Goal: Information Seeking & Learning: Compare options

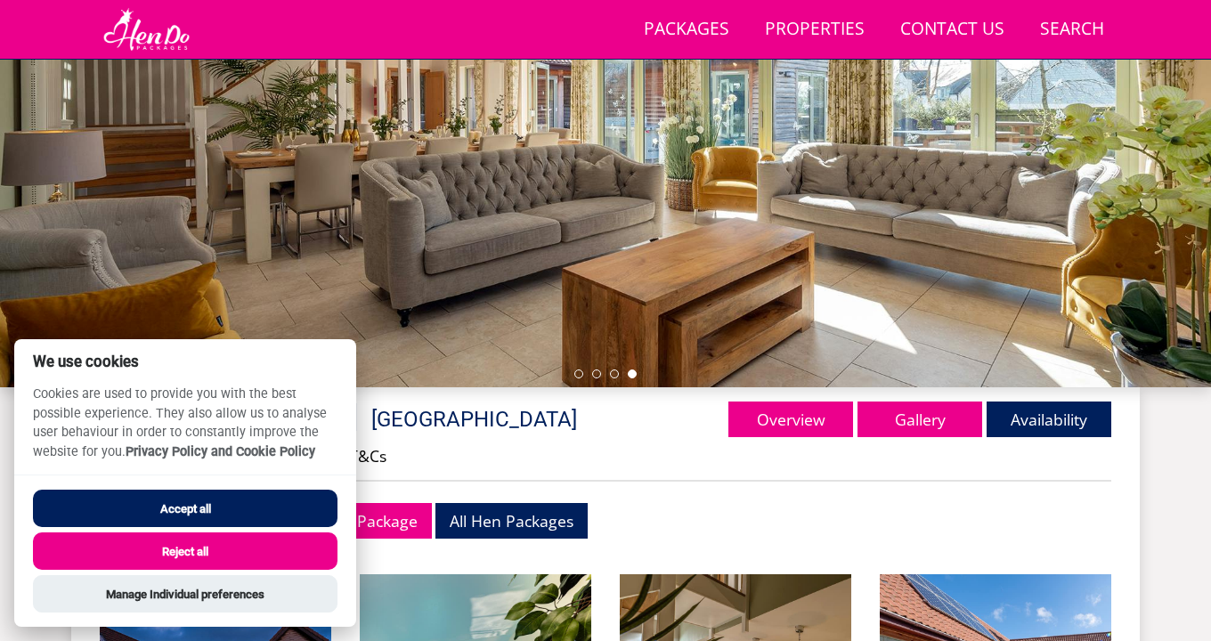
scroll to position [342, 0]
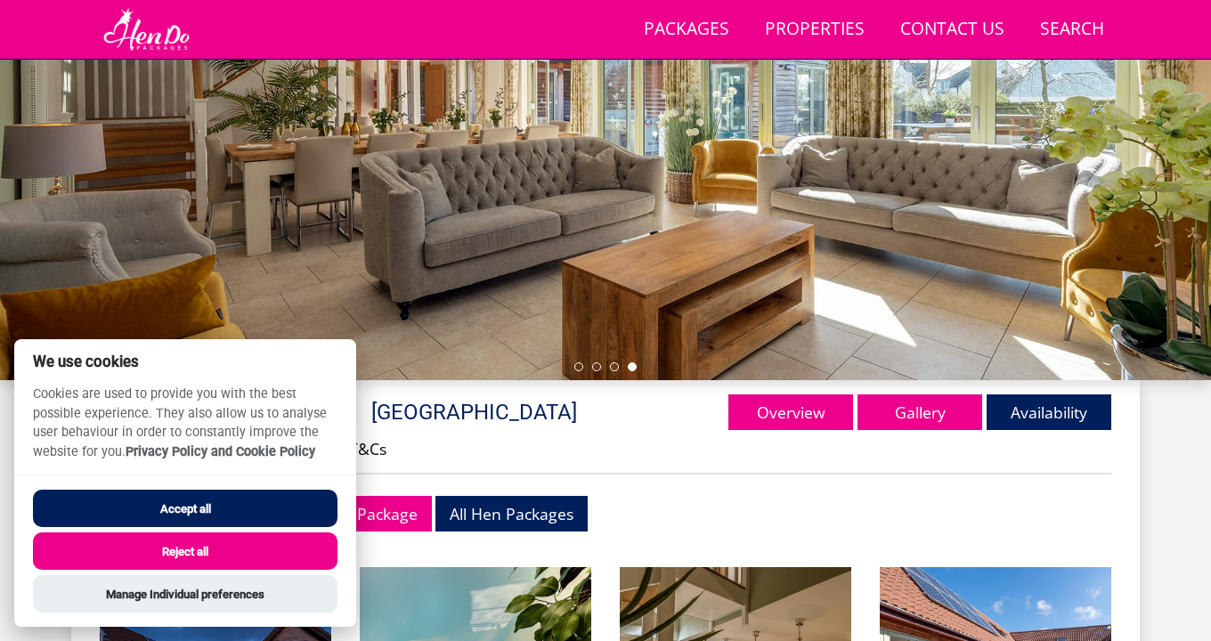
click at [207, 557] on button "Reject all" at bounding box center [185, 551] width 305 height 37
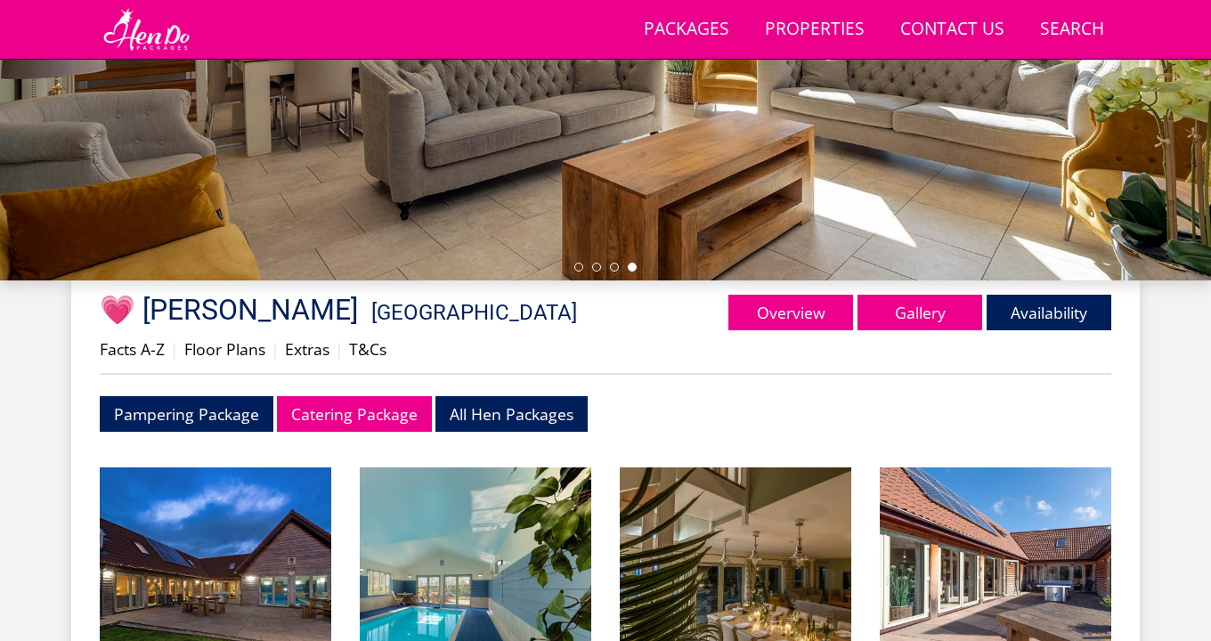
scroll to position [449, 0]
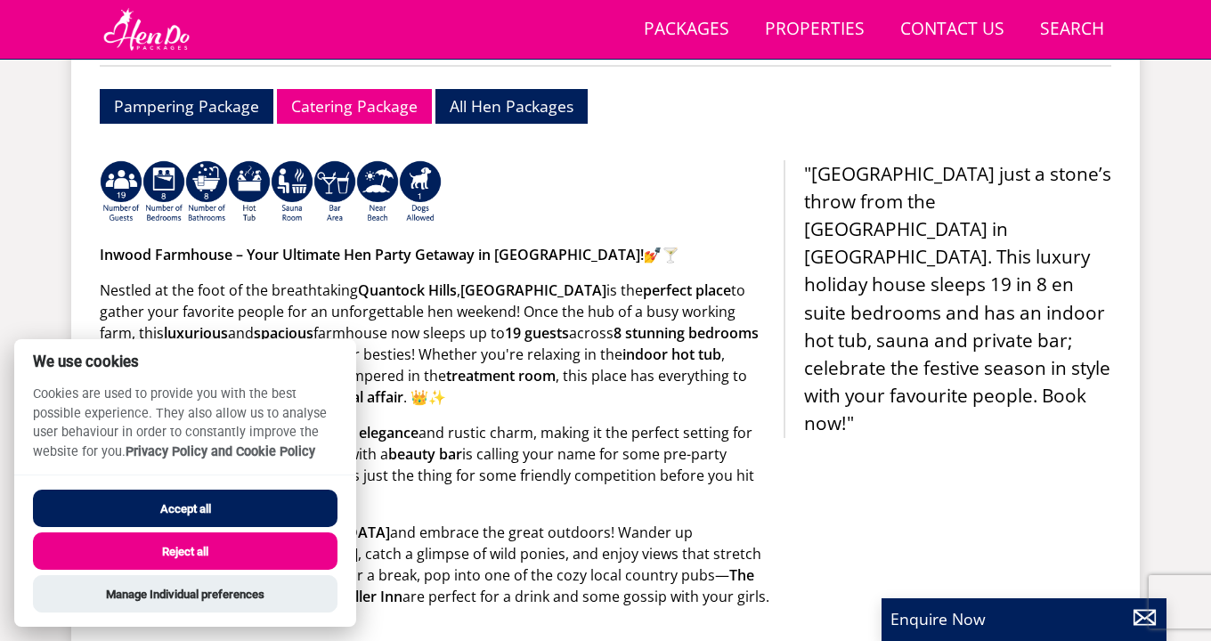
scroll to position [777, 0]
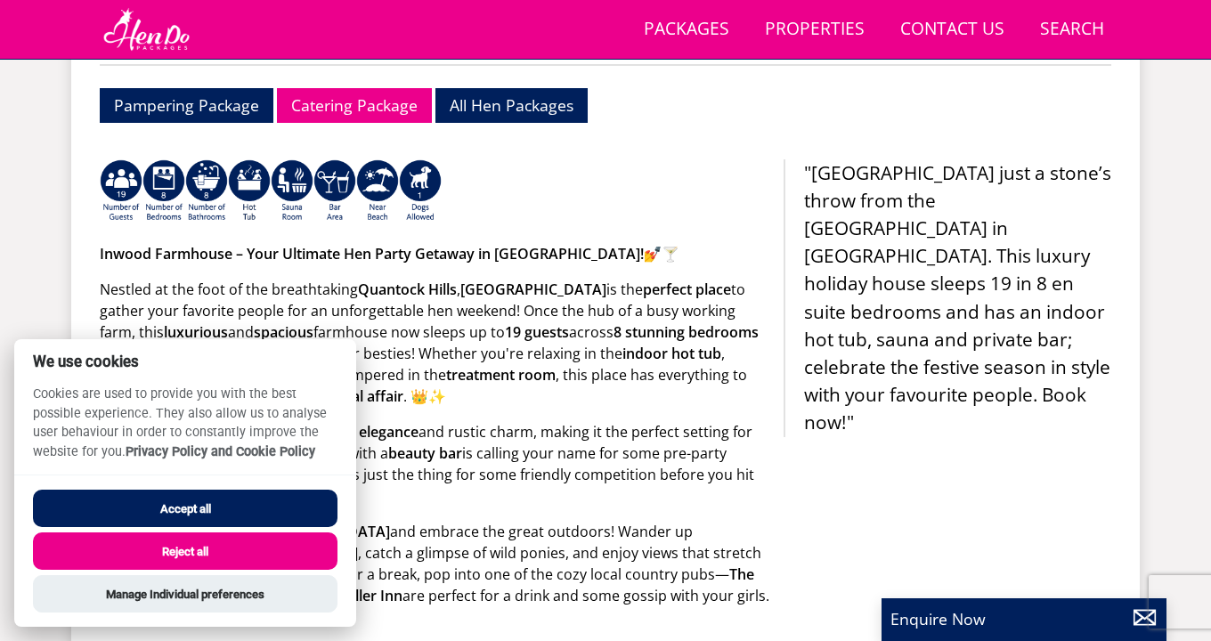
click at [218, 544] on button "Reject all" at bounding box center [185, 551] width 305 height 37
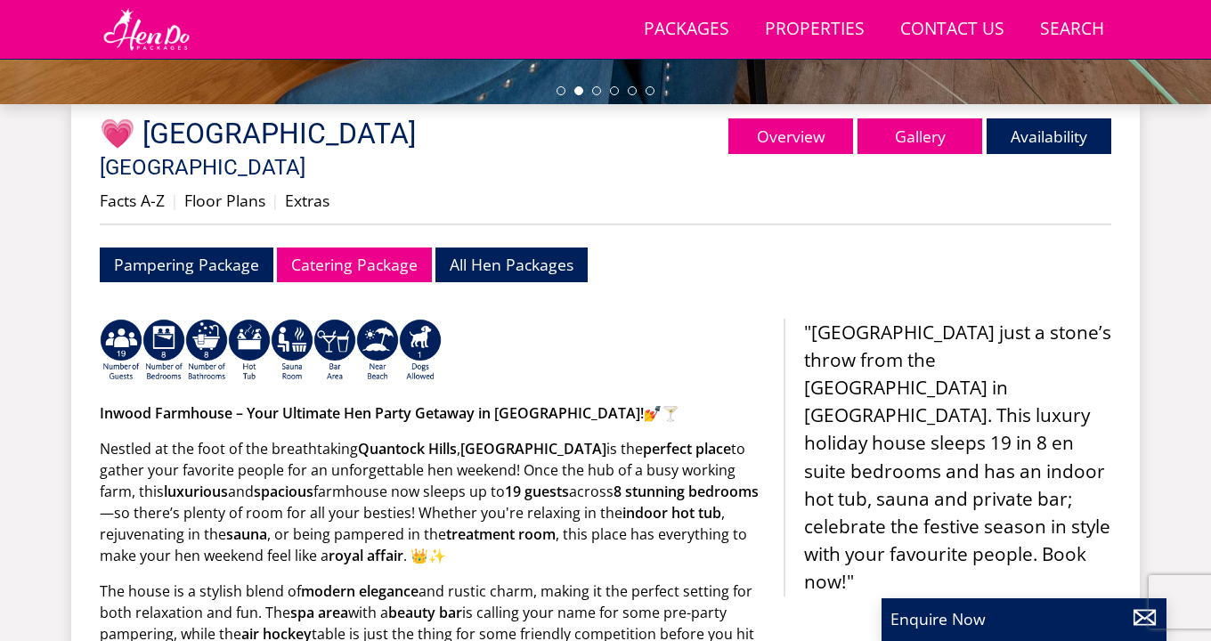
scroll to position [598, 0]
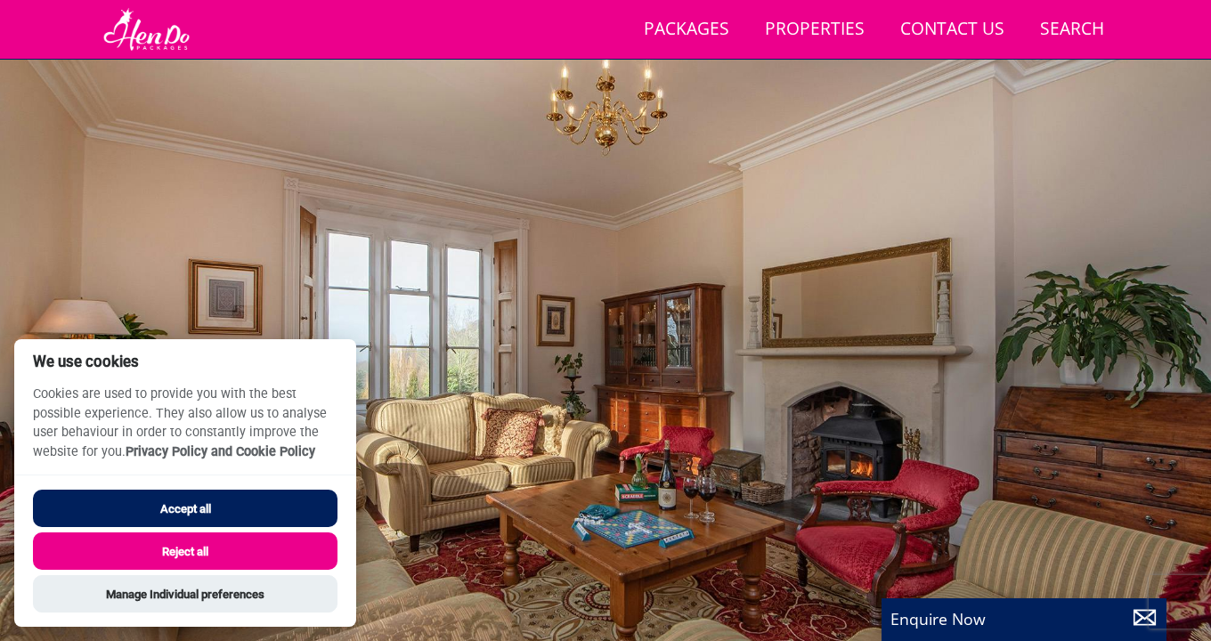
scroll to position [47, 0]
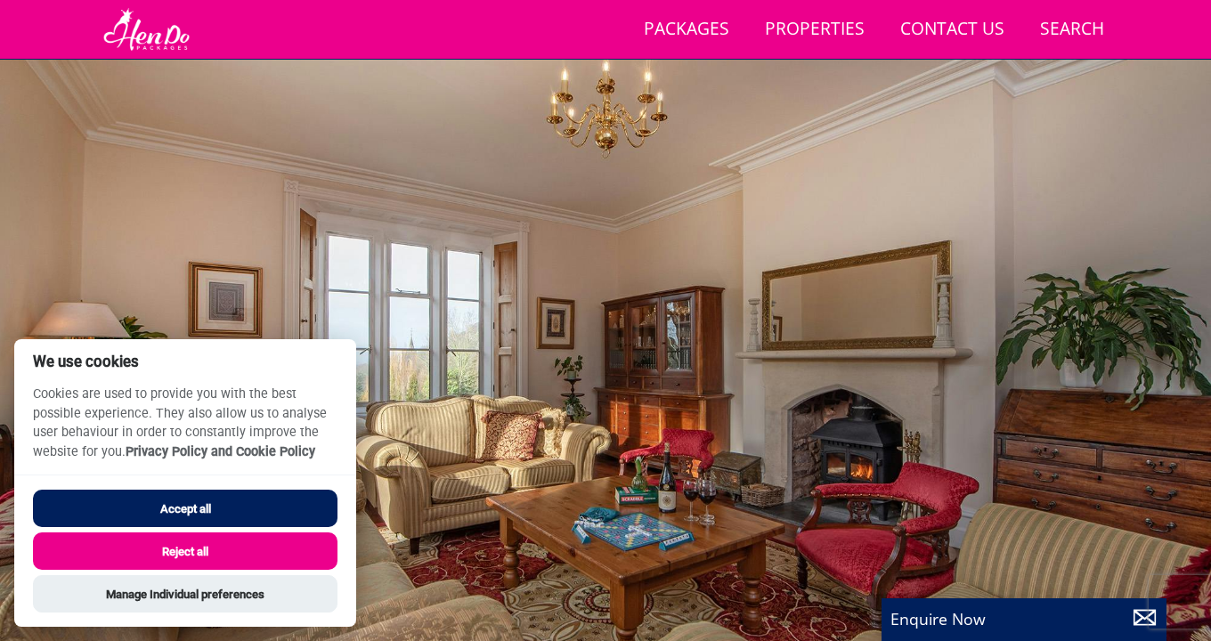
click at [213, 553] on button "Reject all" at bounding box center [185, 551] width 305 height 37
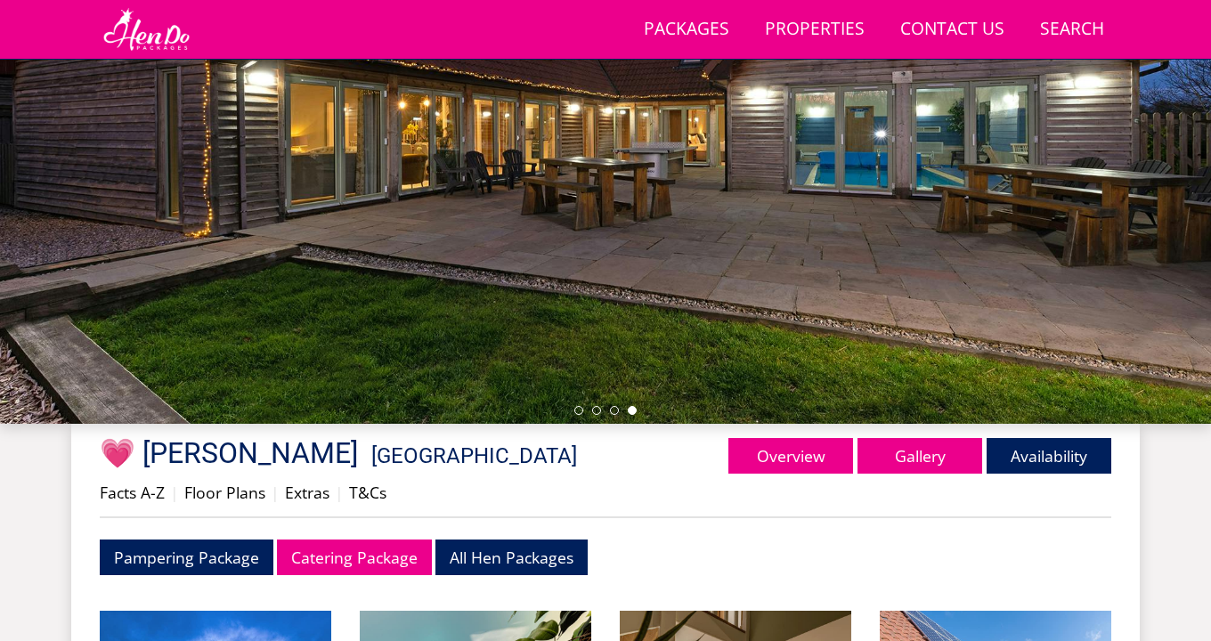
scroll to position [299, 0]
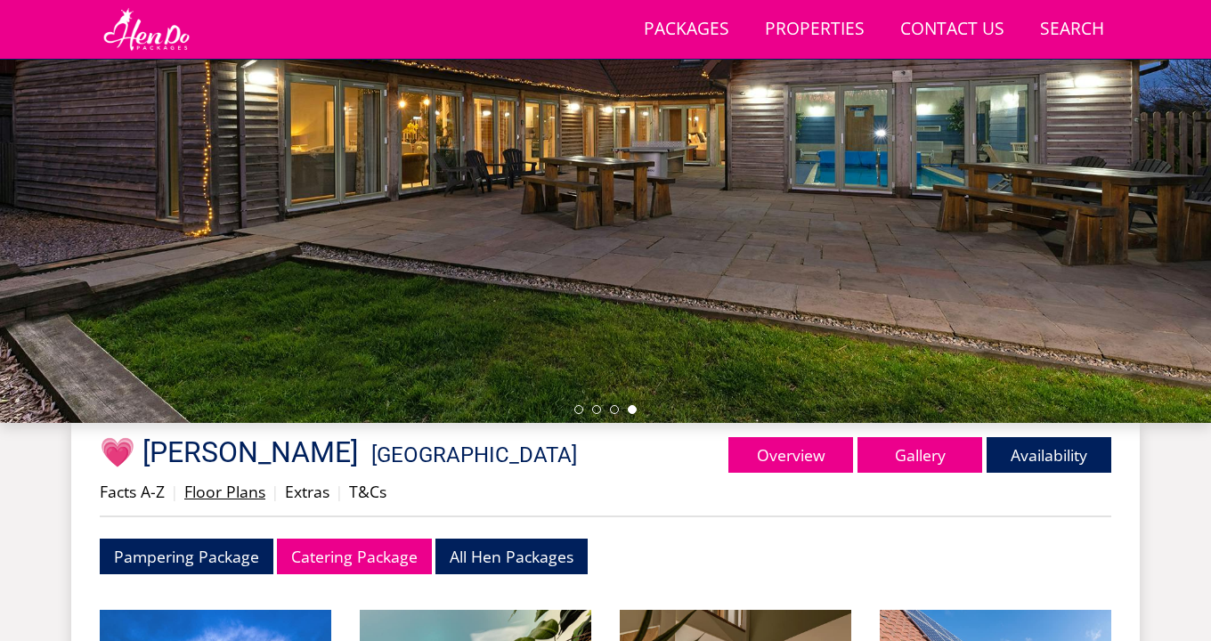
click at [216, 494] on link "Floor Plans" at bounding box center [224, 491] width 81 height 21
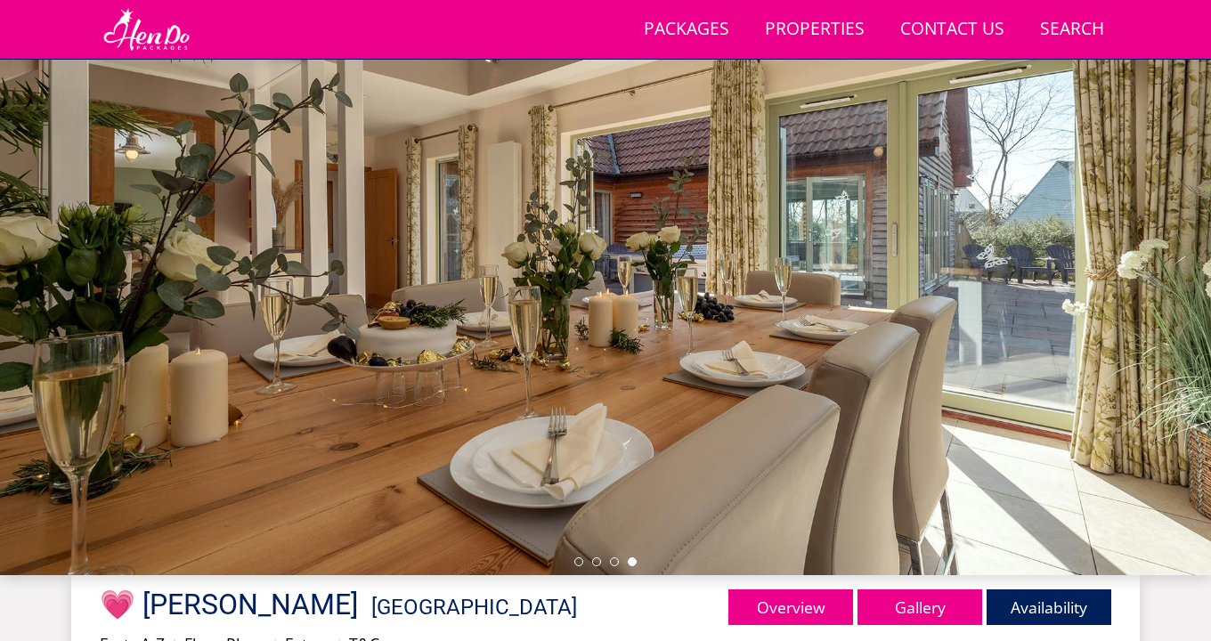
scroll to position [150, 0]
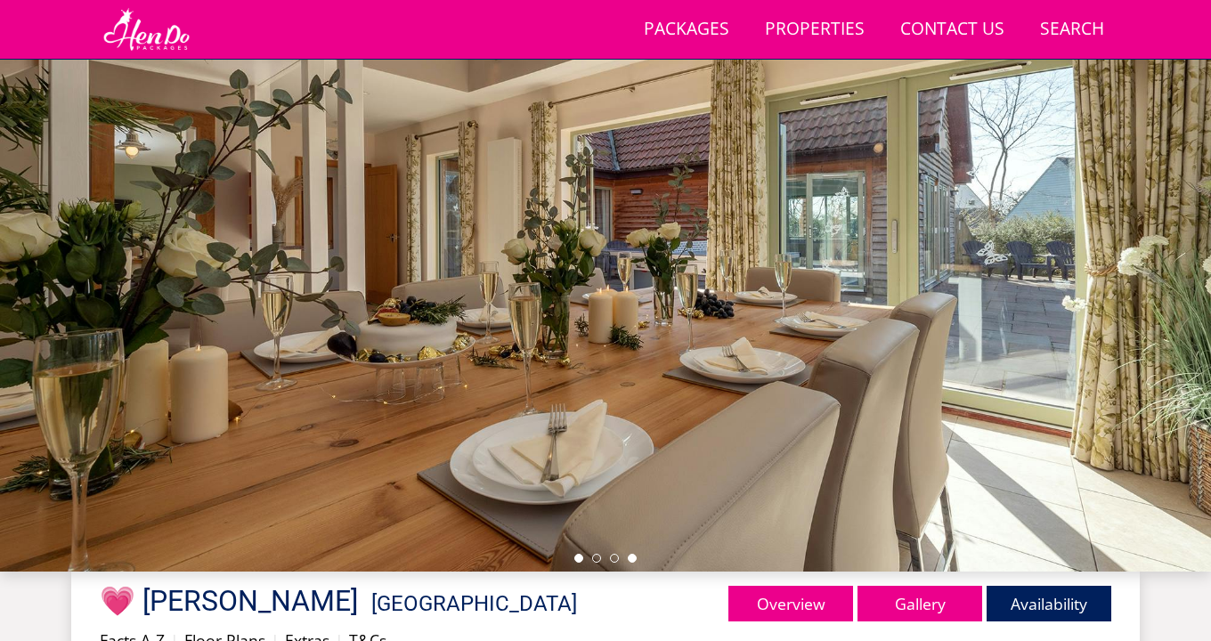
click at [577, 559] on li at bounding box center [578, 558] width 9 height 9
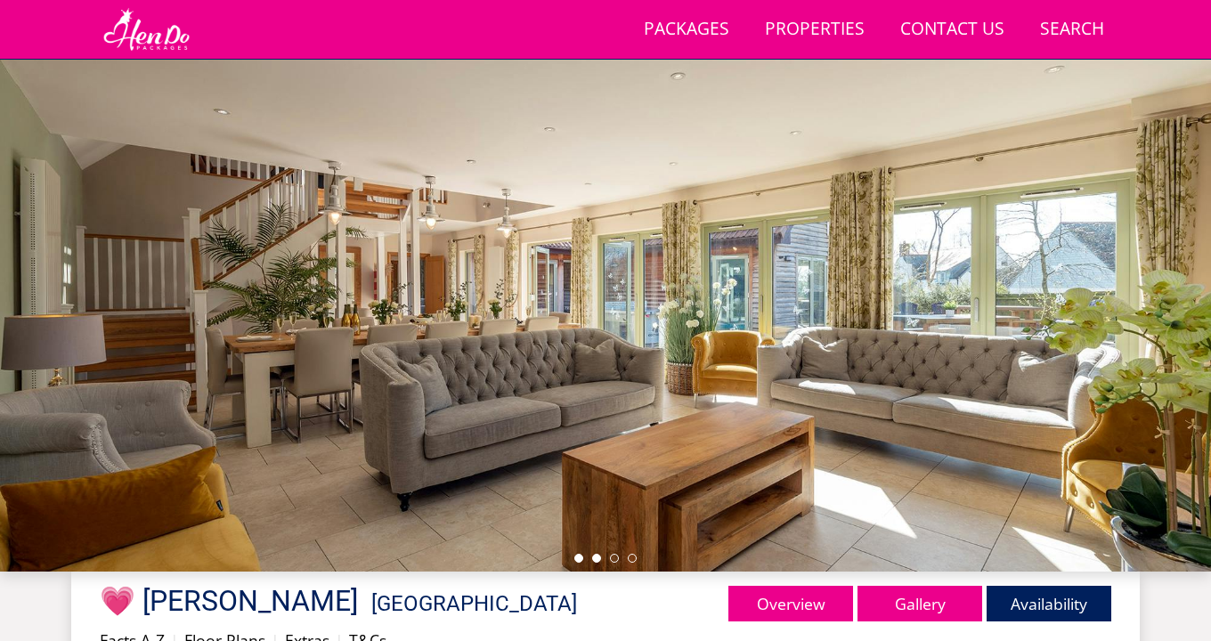
click at [599, 560] on li at bounding box center [596, 558] width 9 height 9
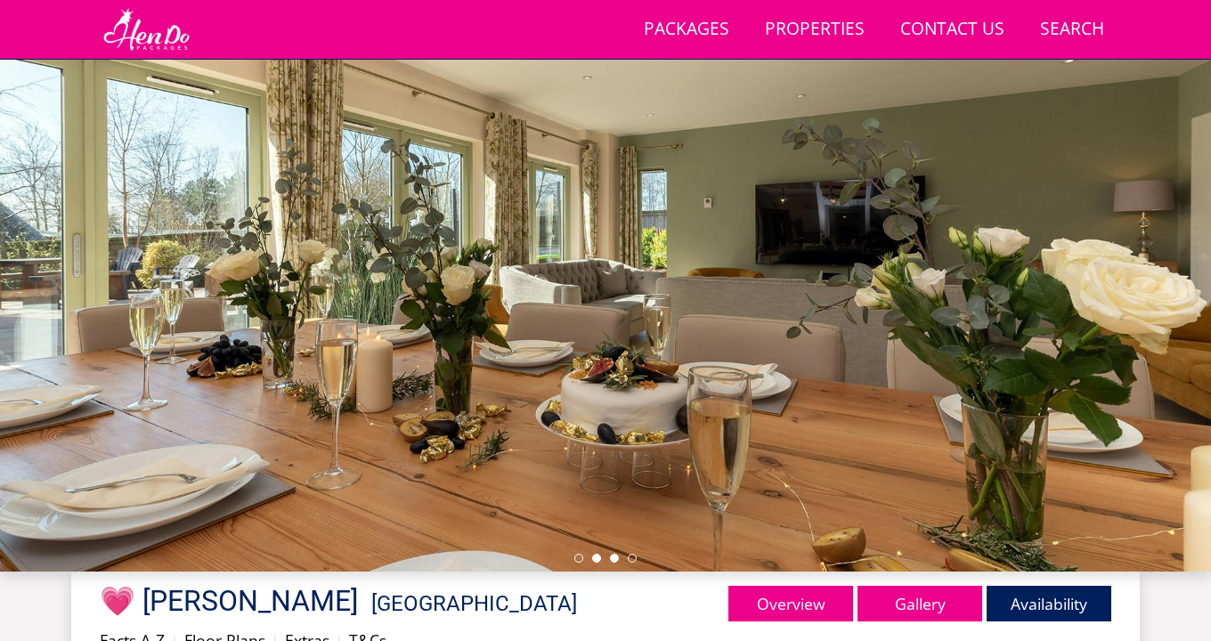
click at [615, 559] on li at bounding box center [614, 558] width 9 height 9
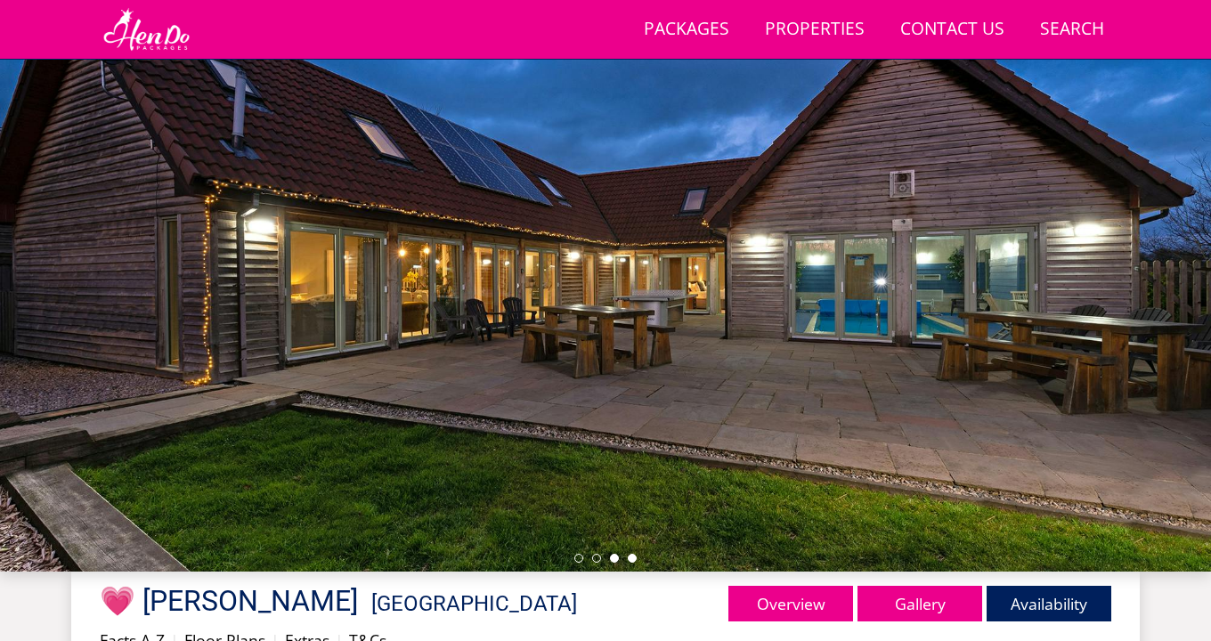
click at [636, 558] on li at bounding box center [632, 558] width 9 height 9
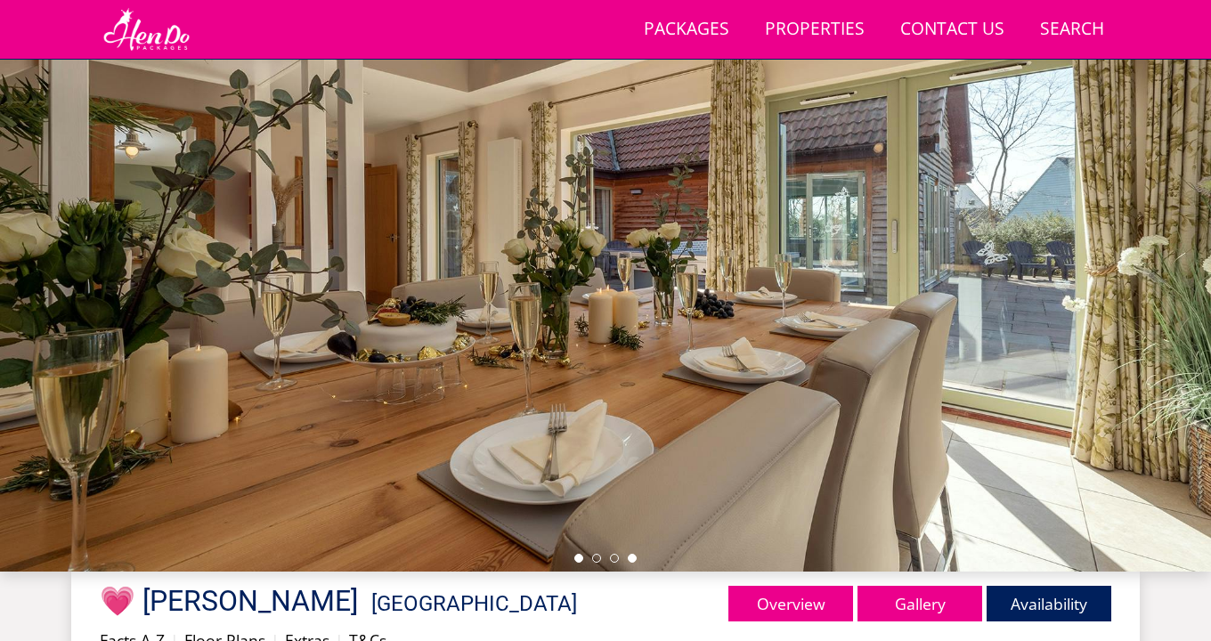
click at [578, 562] on li at bounding box center [578, 558] width 9 height 9
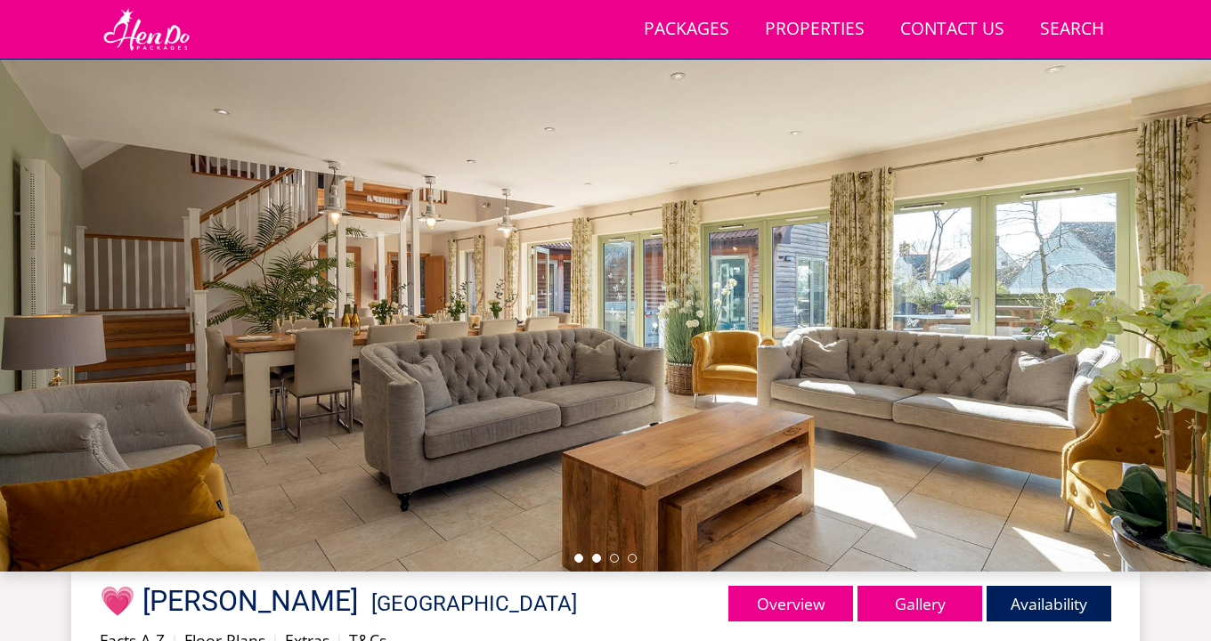
click at [594, 559] on li at bounding box center [596, 558] width 9 height 9
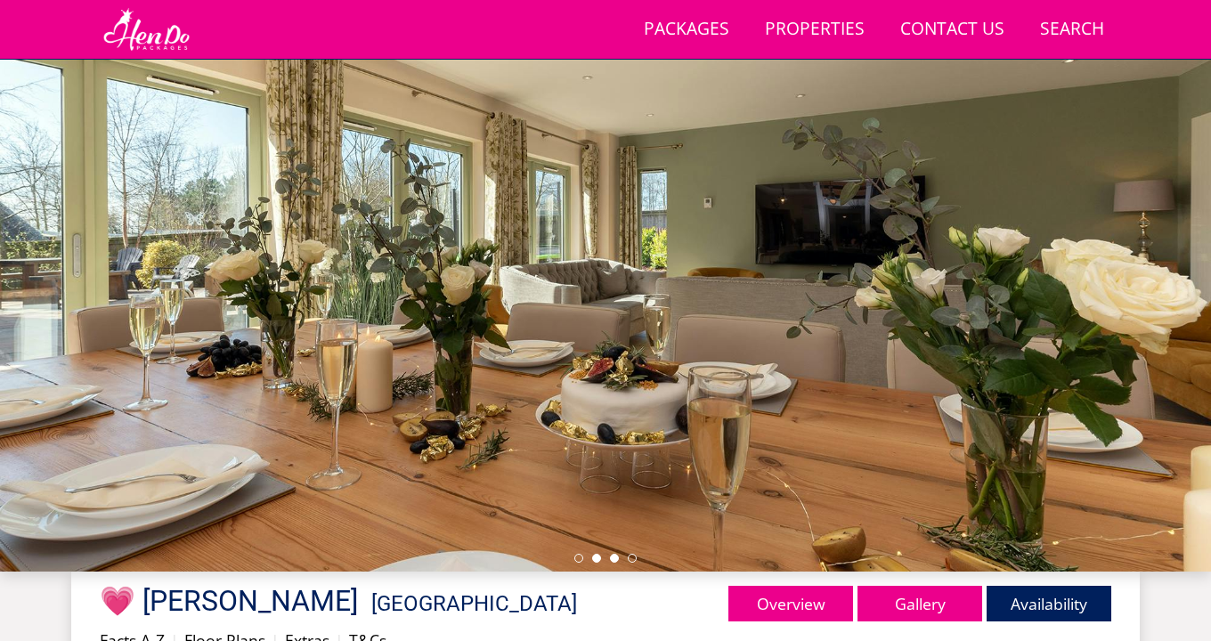
click at [614, 558] on li at bounding box center [614, 558] width 9 height 9
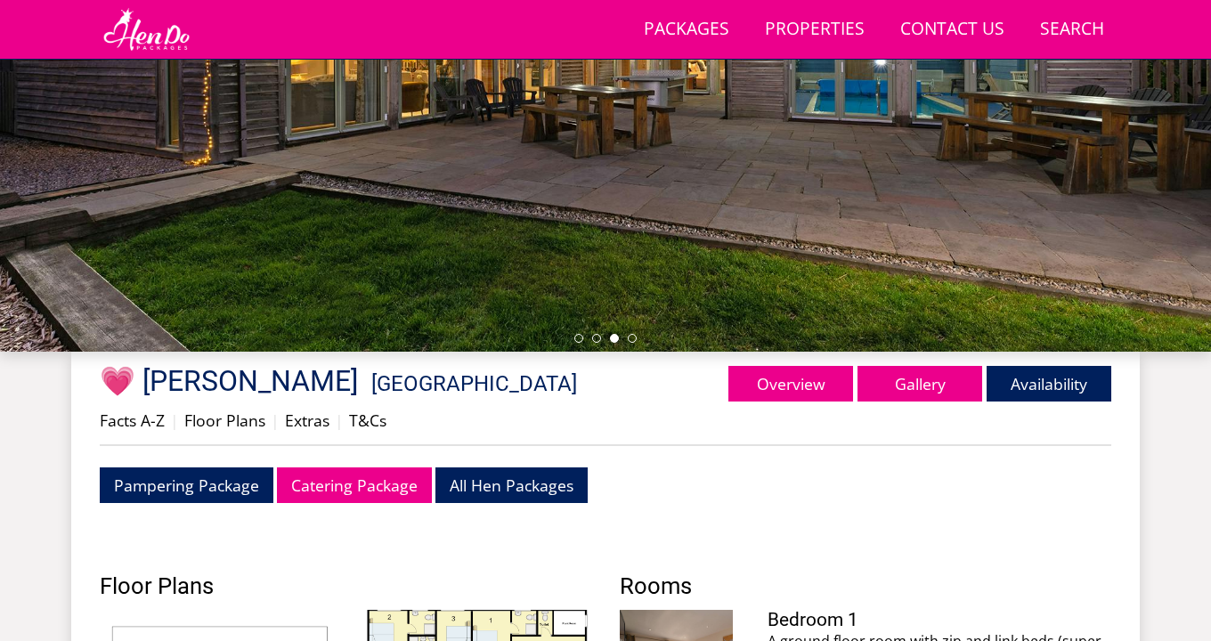
scroll to position [393, 0]
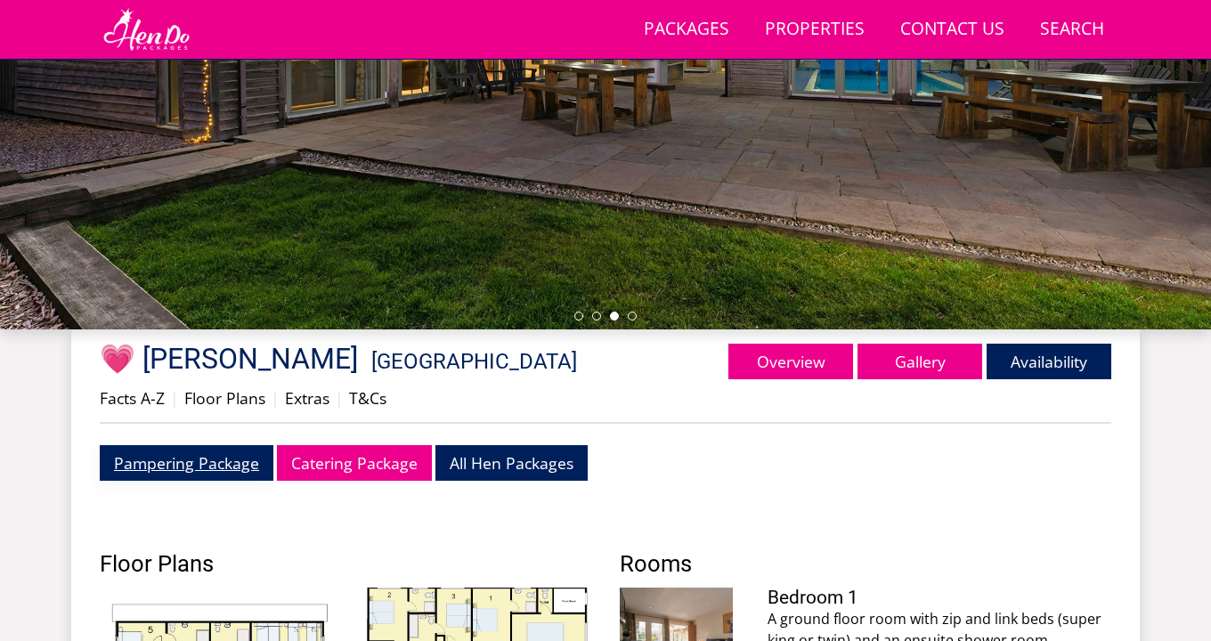
click at [232, 475] on link "Pampering Package" at bounding box center [187, 462] width 174 height 35
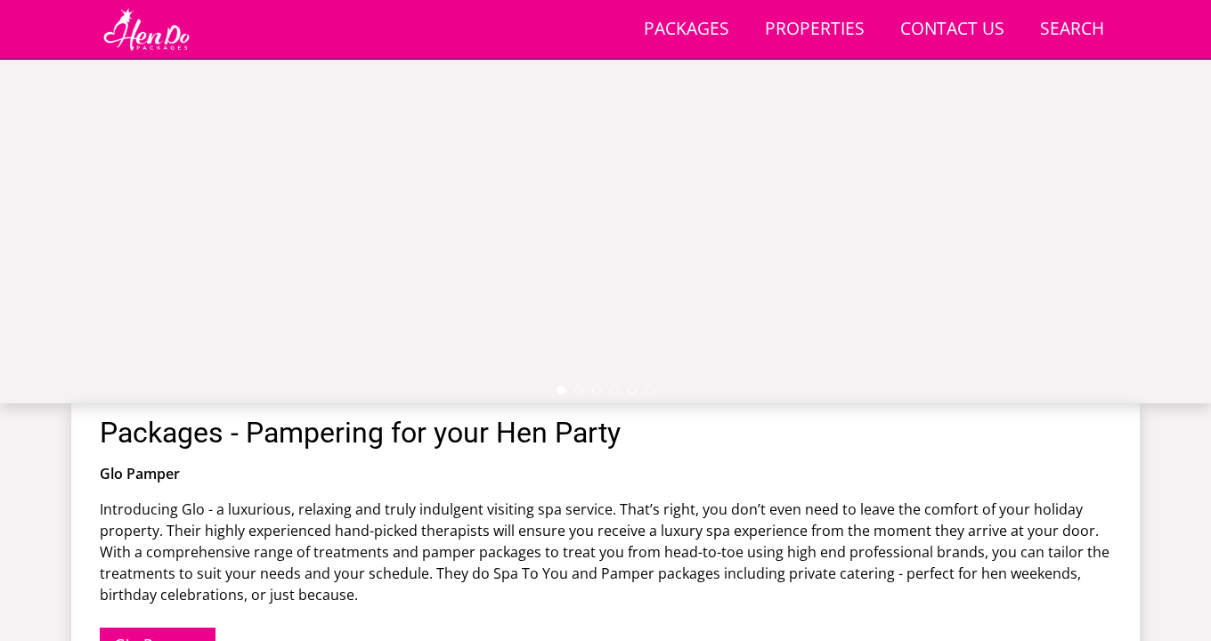
scroll to position [299, 0]
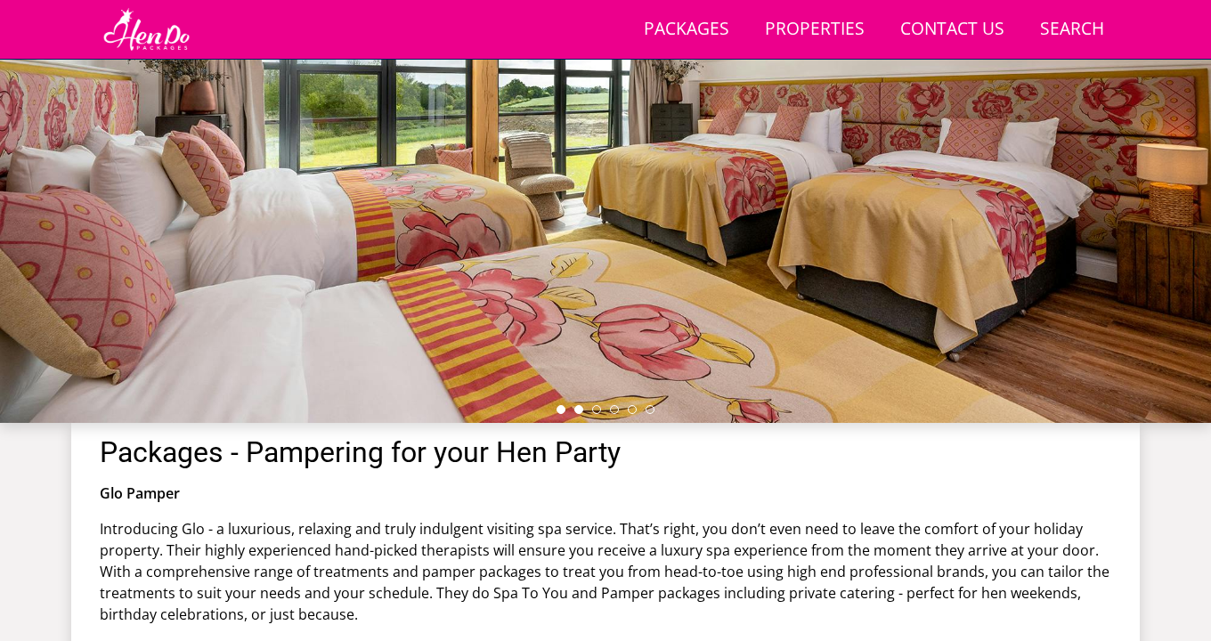
click at [581, 407] on li at bounding box center [578, 409] width 9 height 9
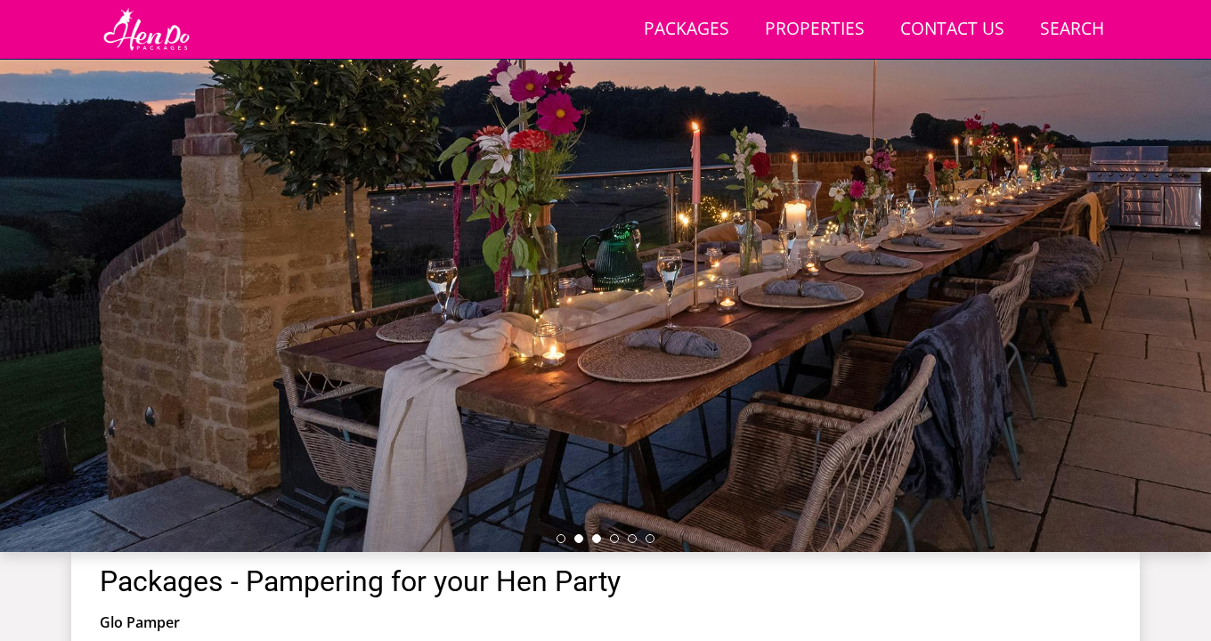
scroll to position [168, 0]
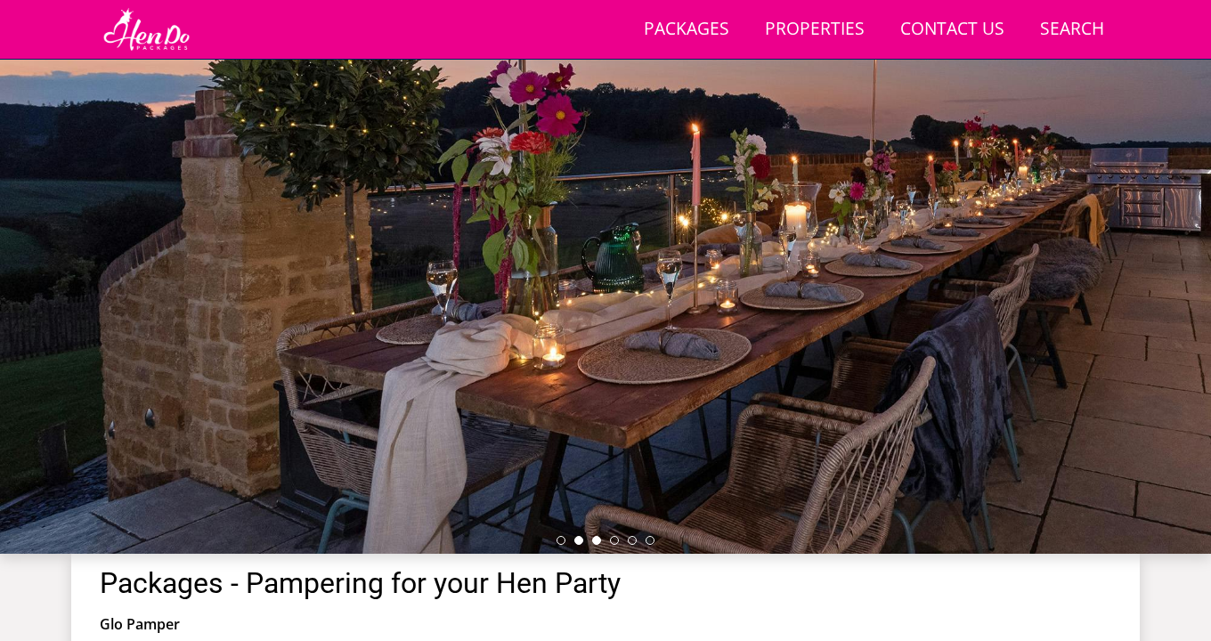
click at [598, 538] on li at bounding box center [596, 540] width 9 height 9
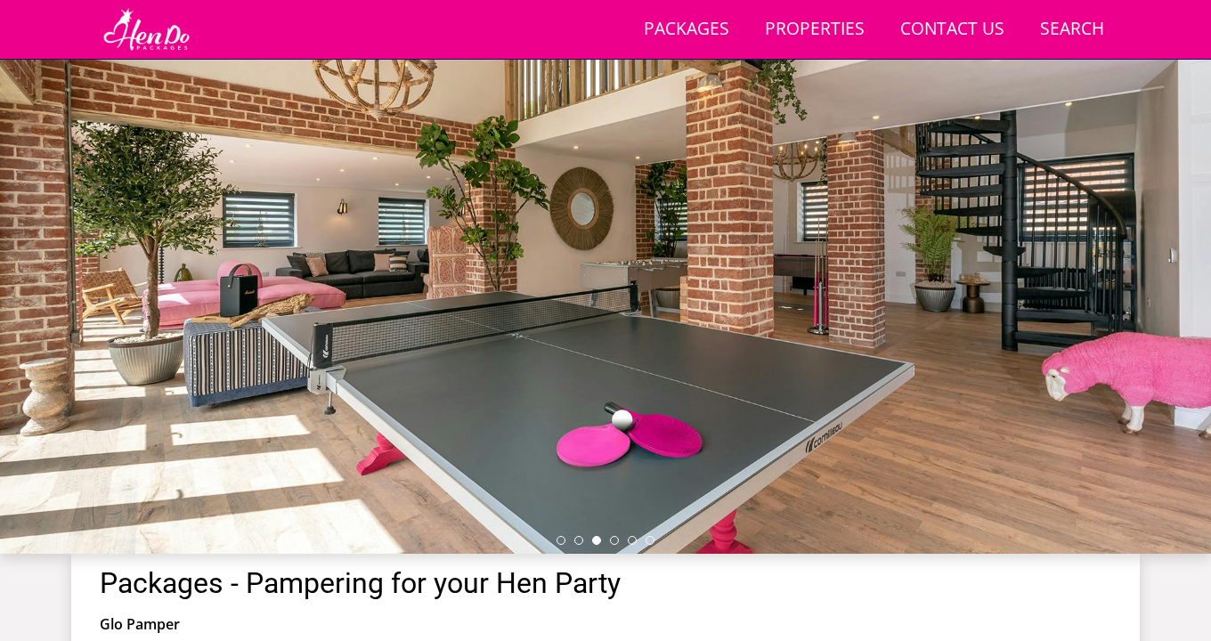
scroll to position [198, 0]
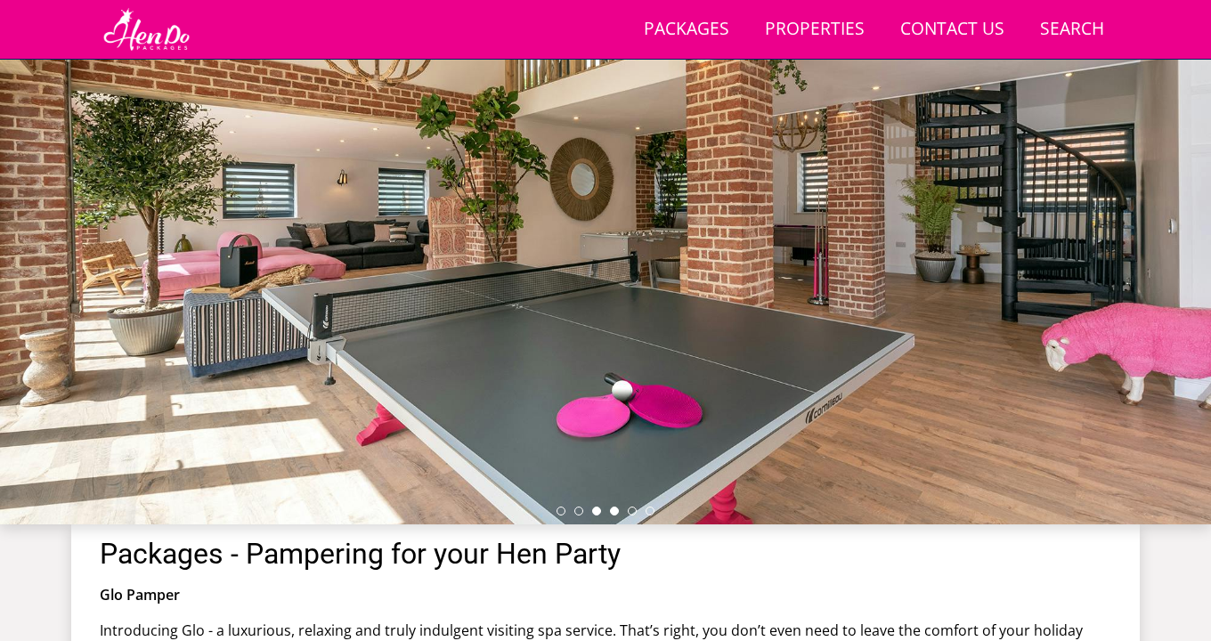
click at [614, 510] on li at bounding box center [614, 511] width 9 height 9
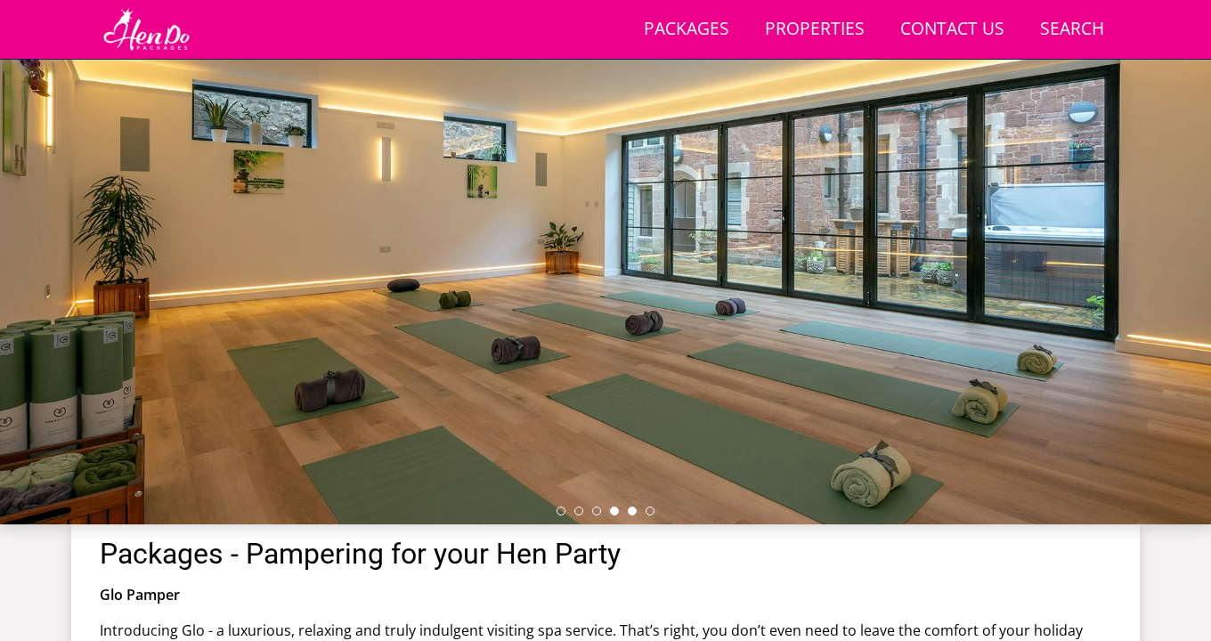
click at [634, 512] on li at bounding box center [632, 511] width 9 height 9
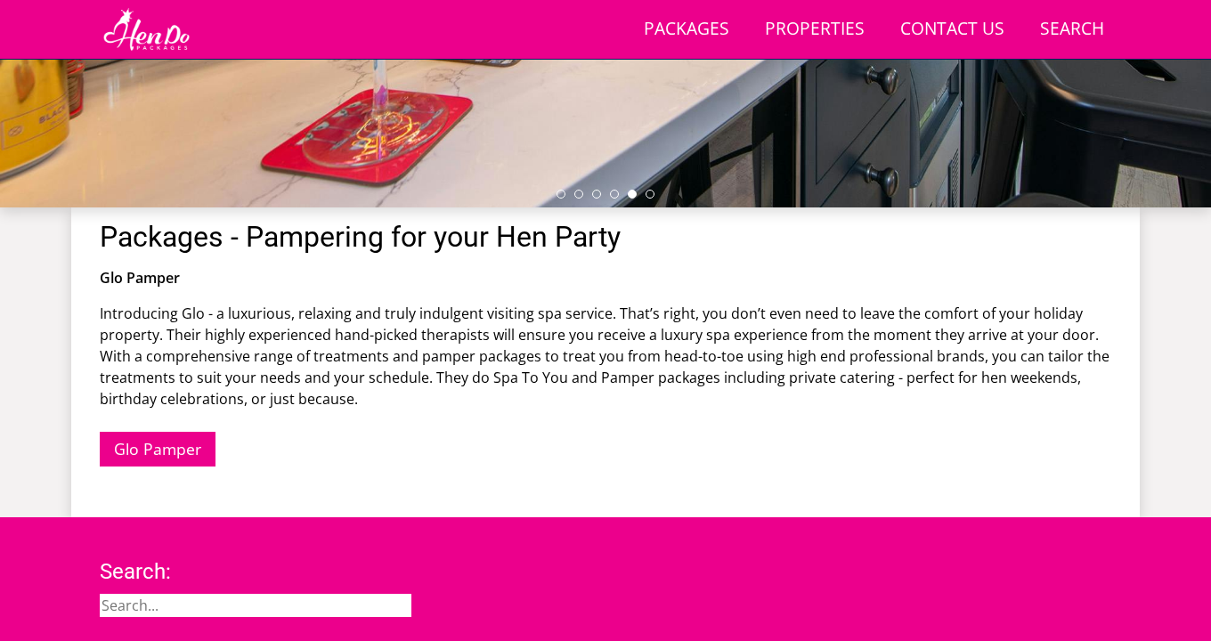
scroll to position [532, 0]
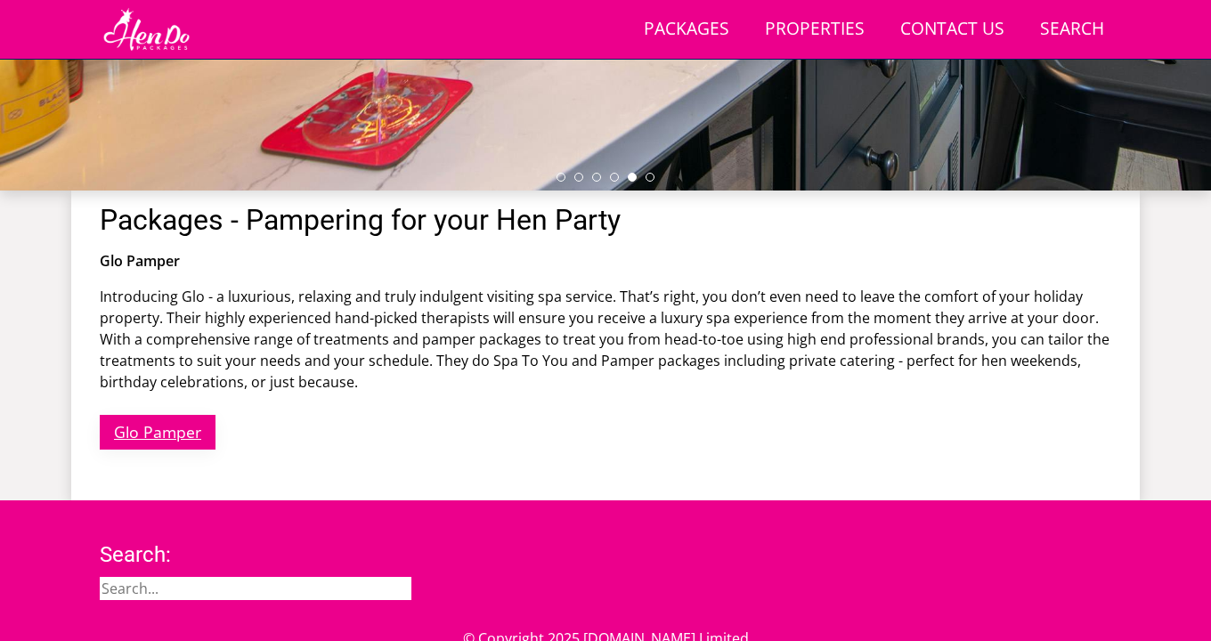
click at [193, 429] on link "Glo Pamper" at bounding box center [158, 432] width 116 height 35
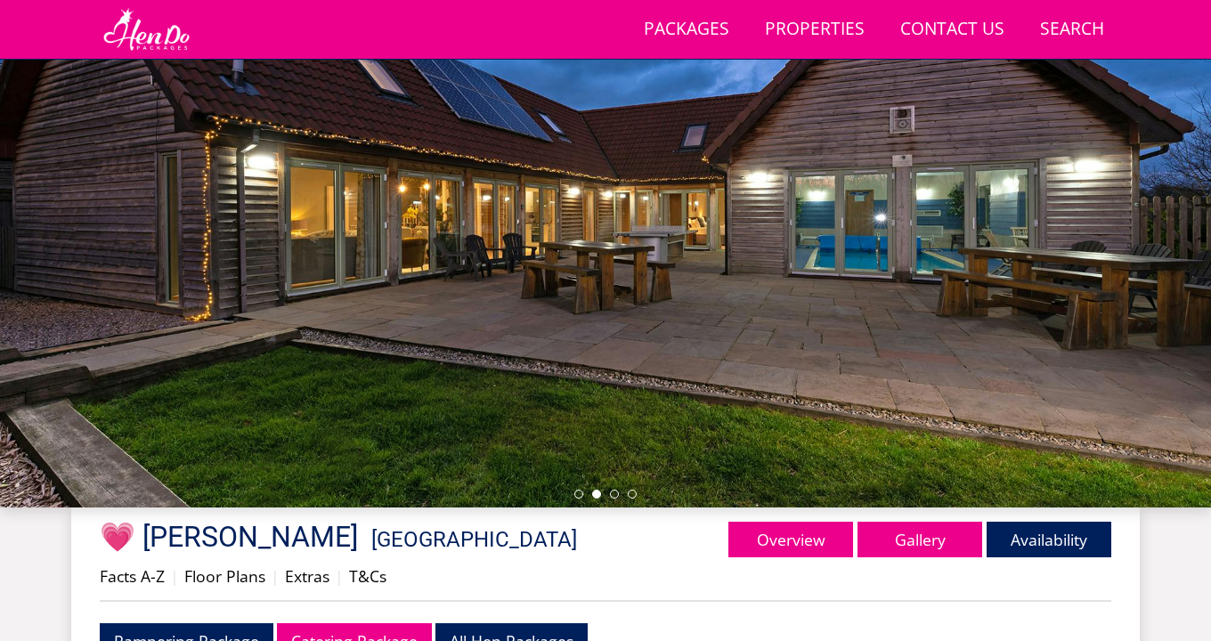
scroll to position [214, 0]
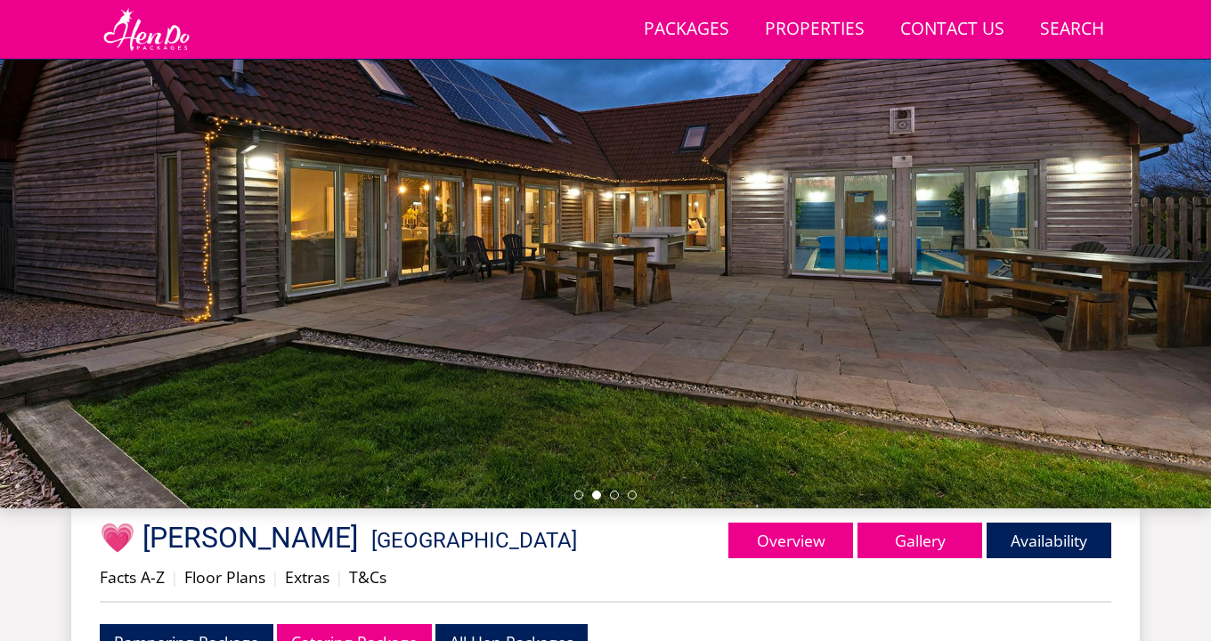
click at [364, 166] on div at bounding box center [605, 196] width 1211 height 623
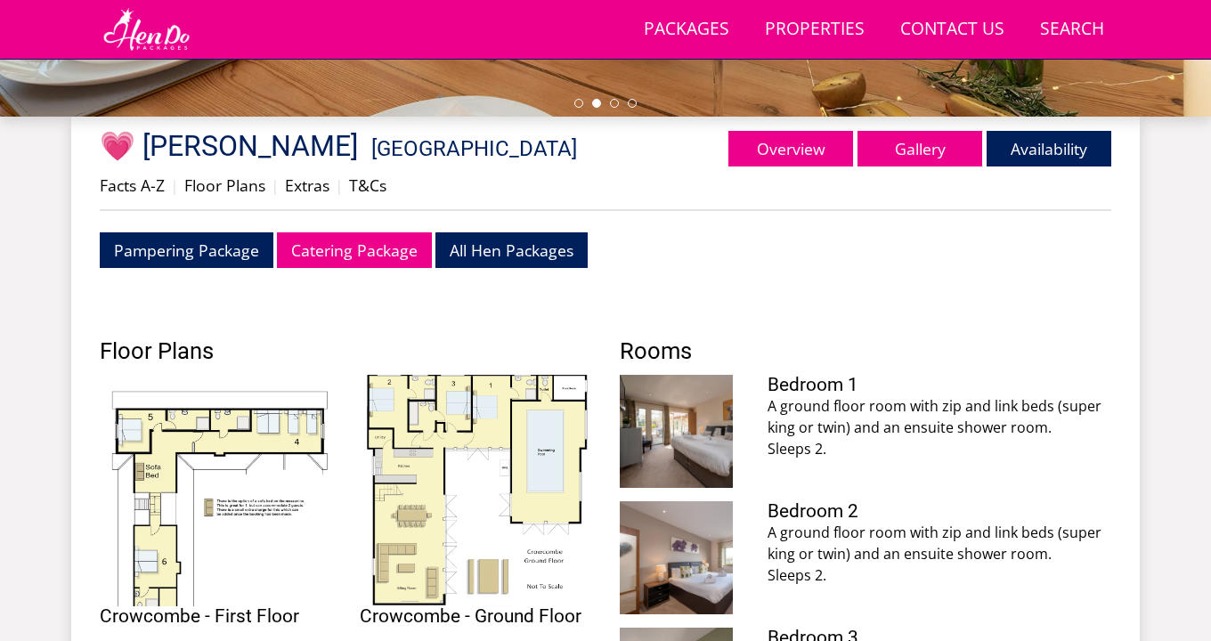
scroll to position [605, 0]
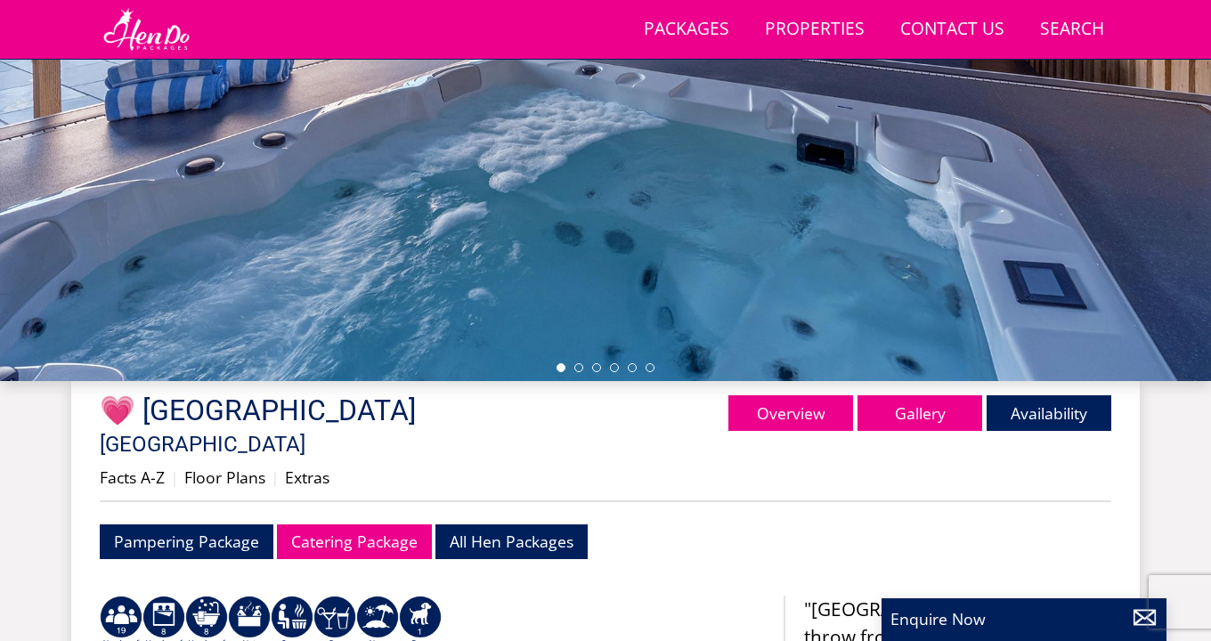
scroll to position [342, 0]
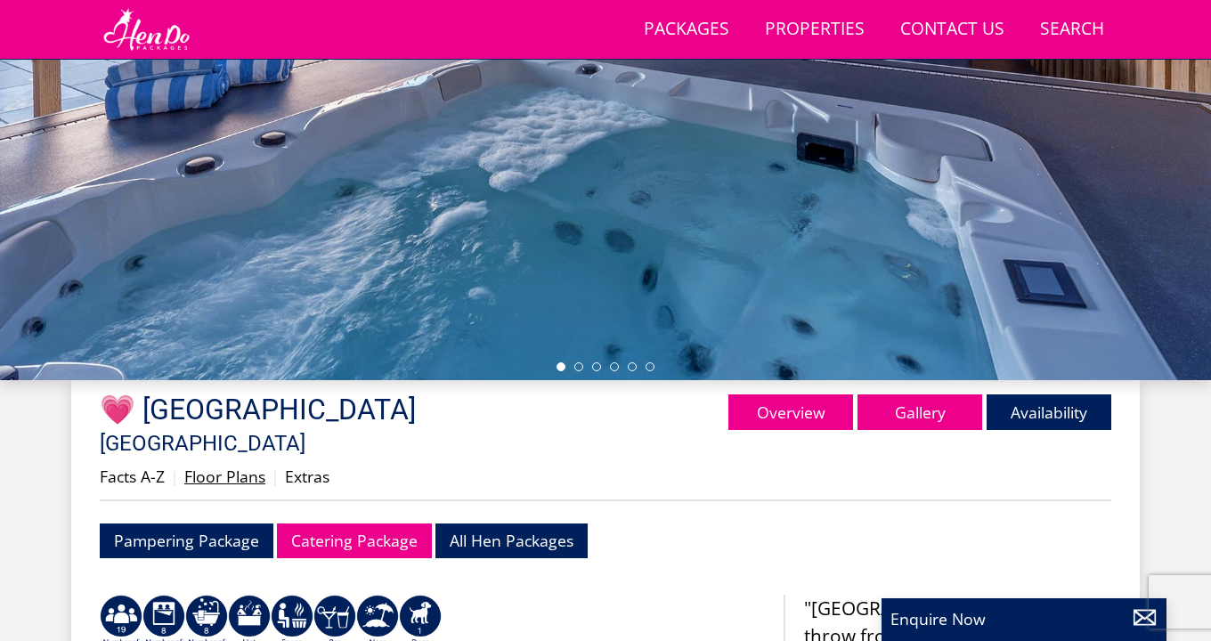
click at [240, 466] on link "Floor Plans" at bounding box center [224, 476] width 81 height 21
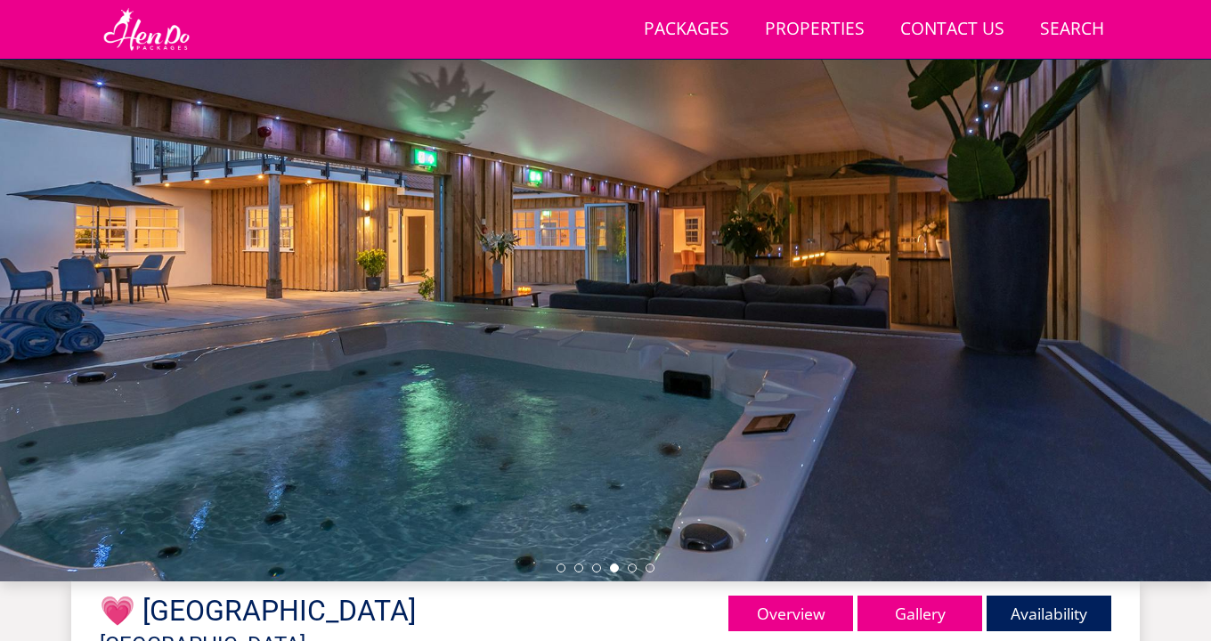
scroll to position [136, 0]
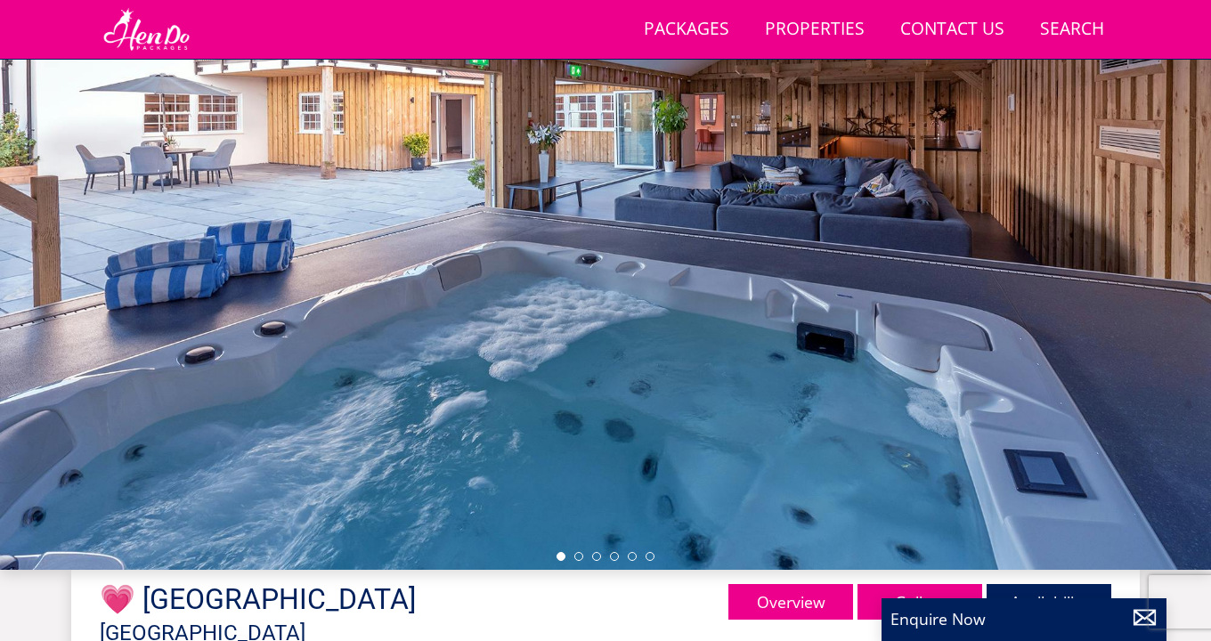
scroll to position [154, 0]
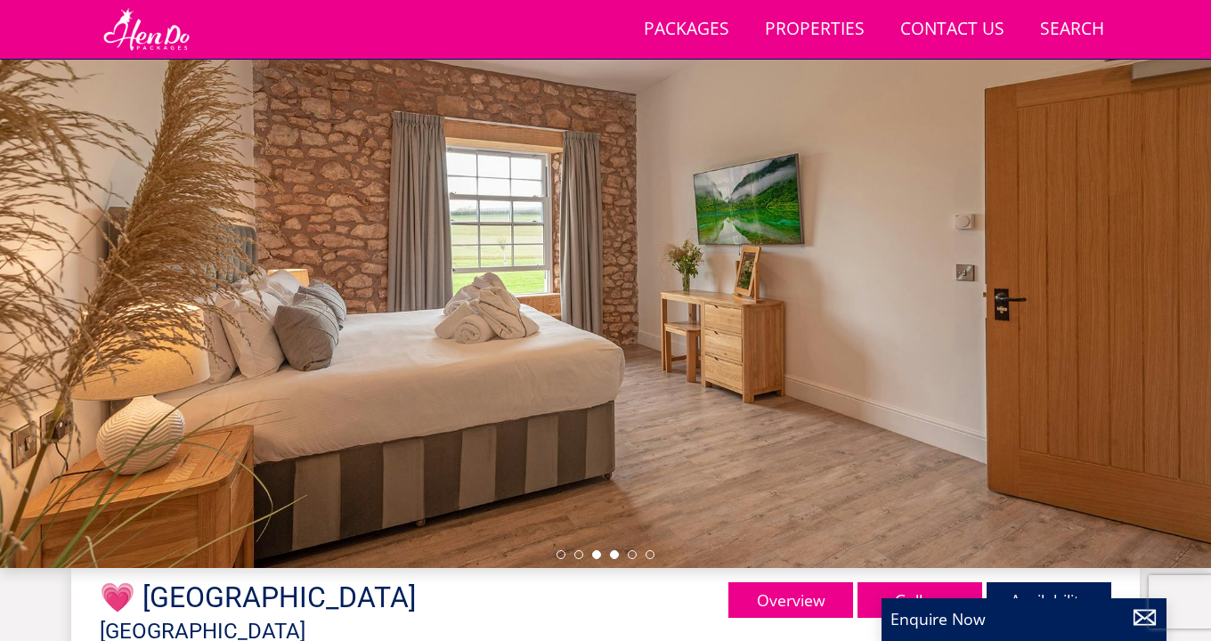
click at [611, 557] on li at bounding box center [614, 554] width 9 height 9
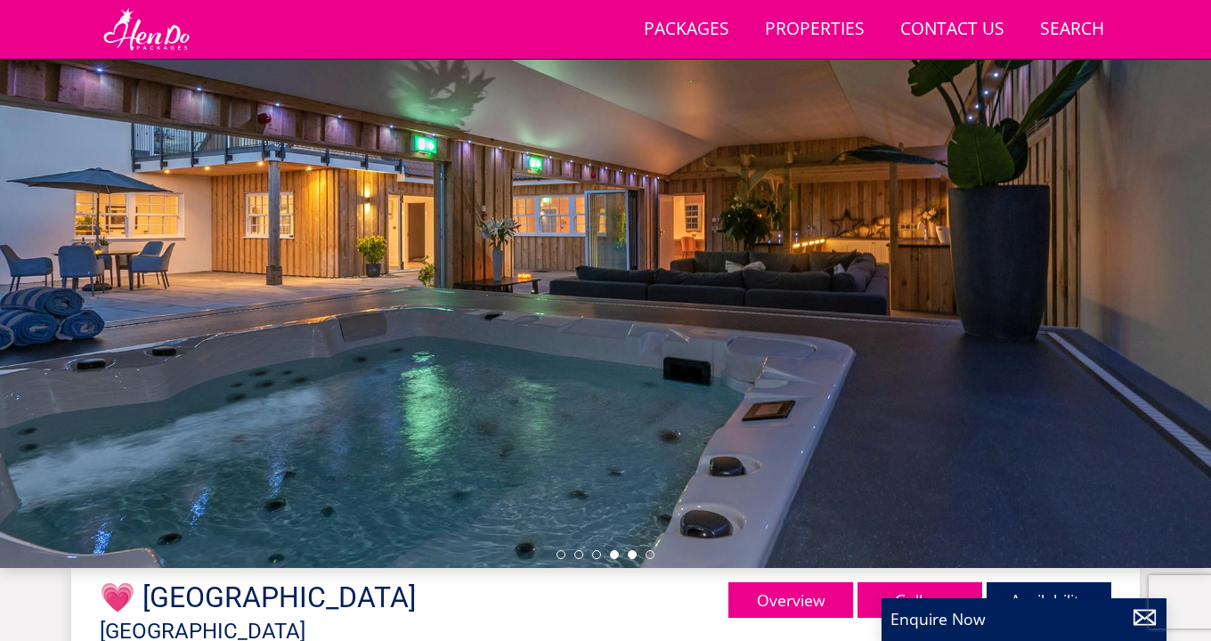
click at [630, 556] on li at bounding box center [632, 554] width 9 height 9
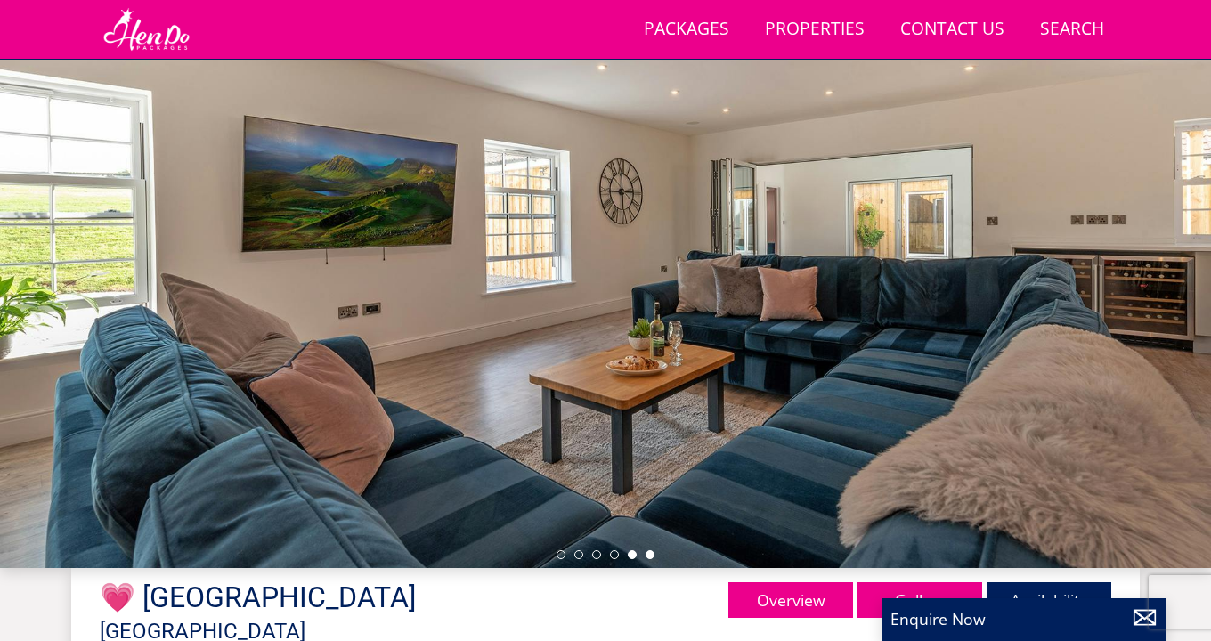
click at [649, 556] on li at bounding box center [650, 554] width 9 height 9
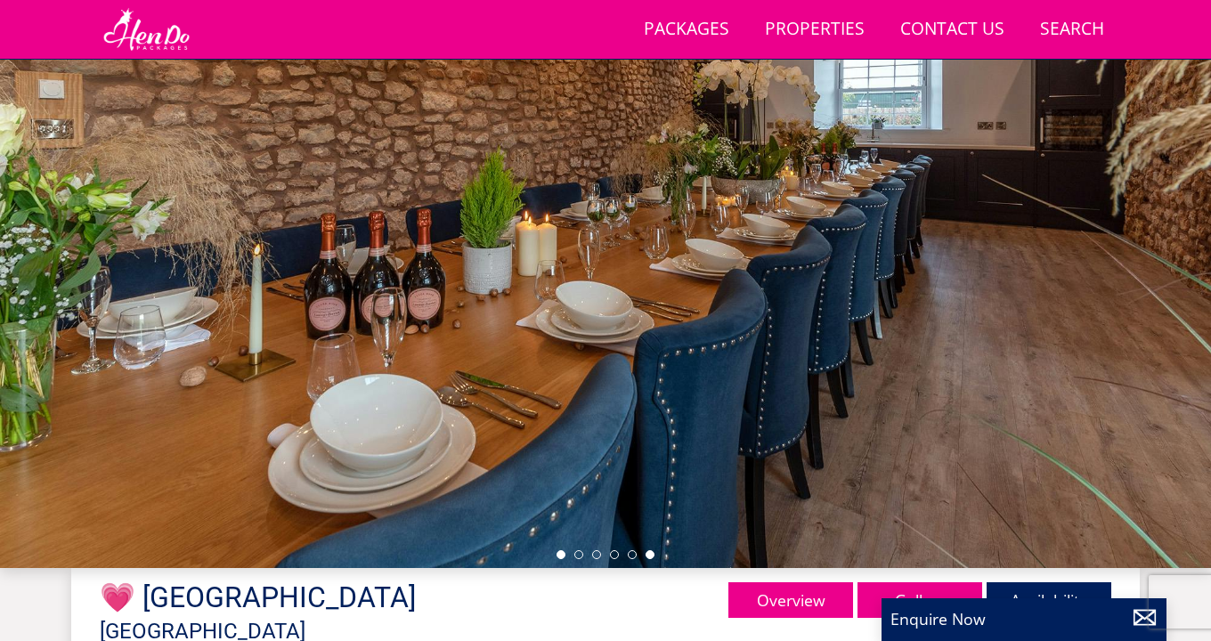
click at [559, 551] on li at bounding box center [561, 554] width 9 height 9
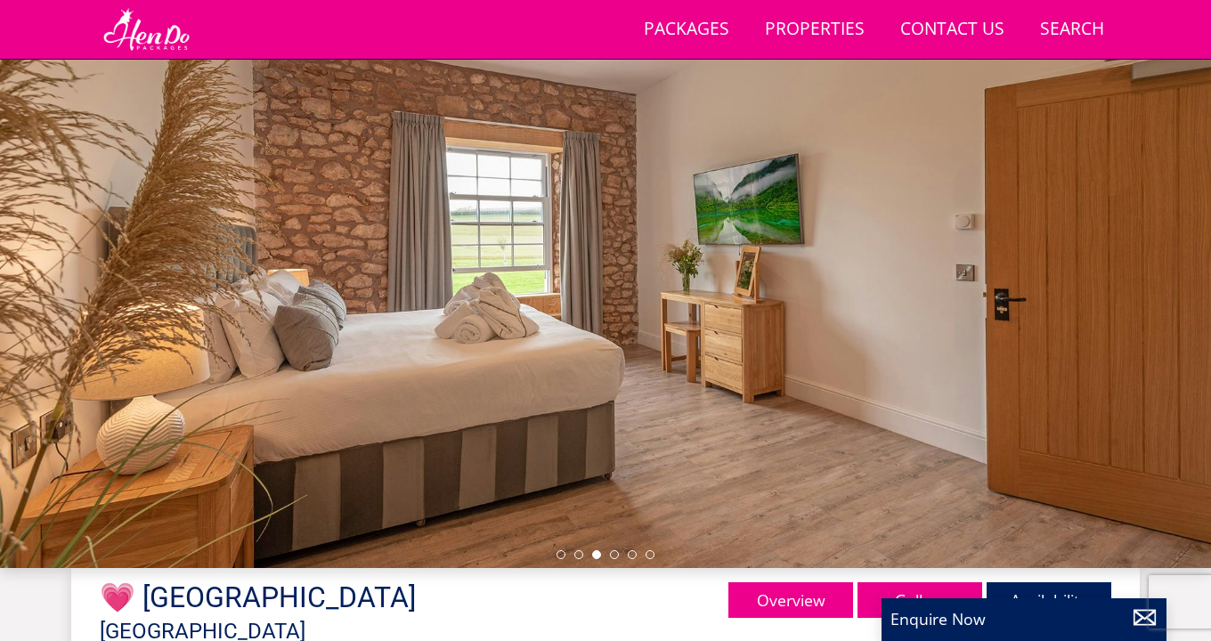
click at [614, 559] on div at bounding box center [605, 256] width 1211 height 623
click at [614, 557] on li at bounding box center [614, 554] width 9 height 9
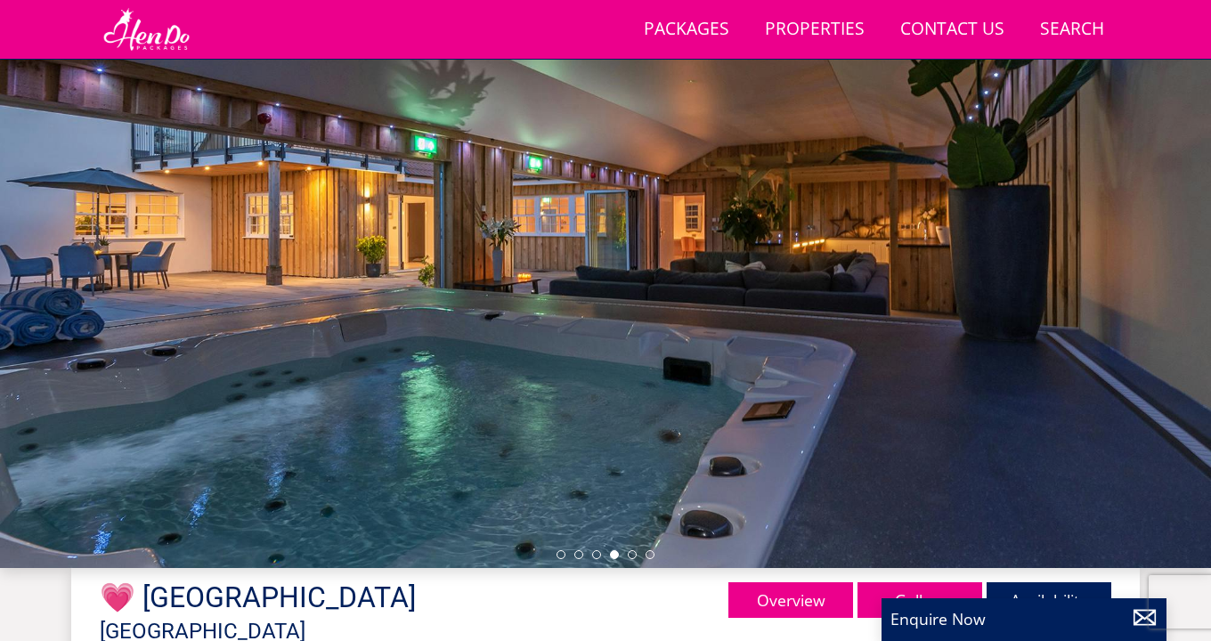
click at [627, 556] on ul at bounding box center [606, 554] width 98 height 9
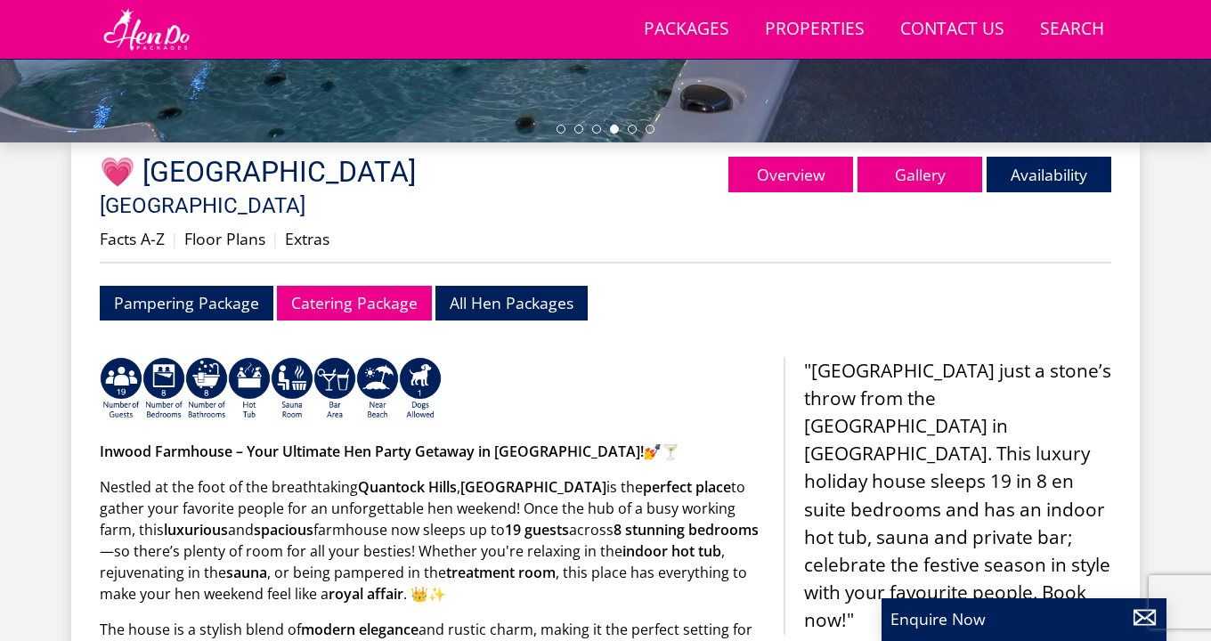
scroll to position [581, 0]
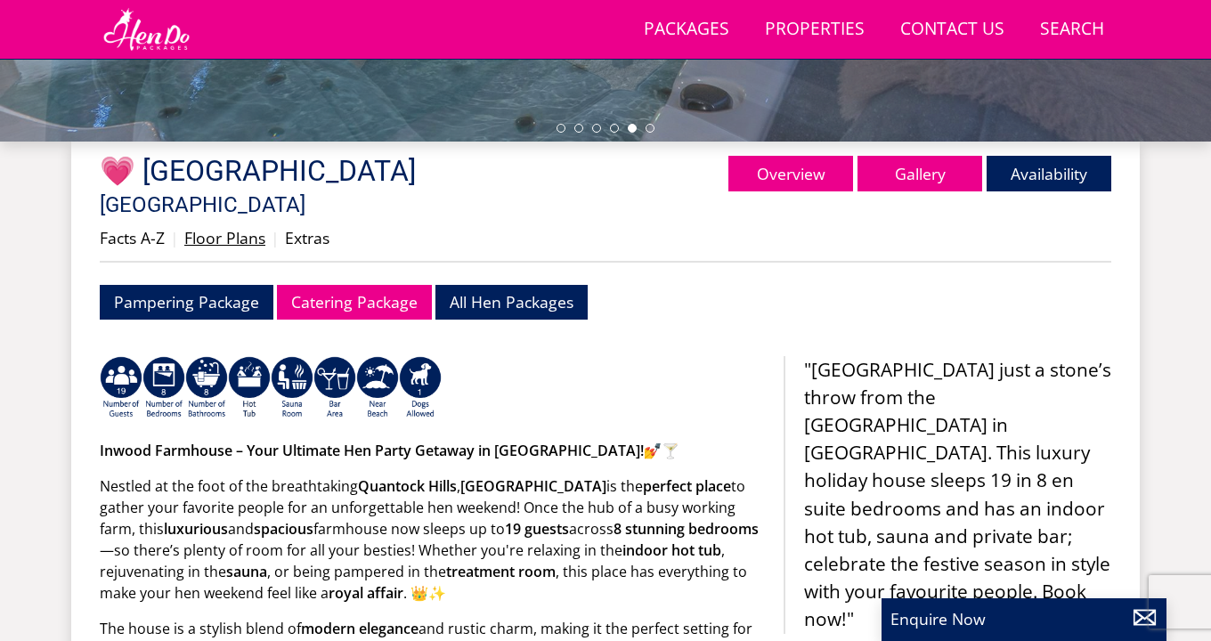
click at [238, 227] on link "Floor Plans" at bounding box center [224, 237] width 81 height 21
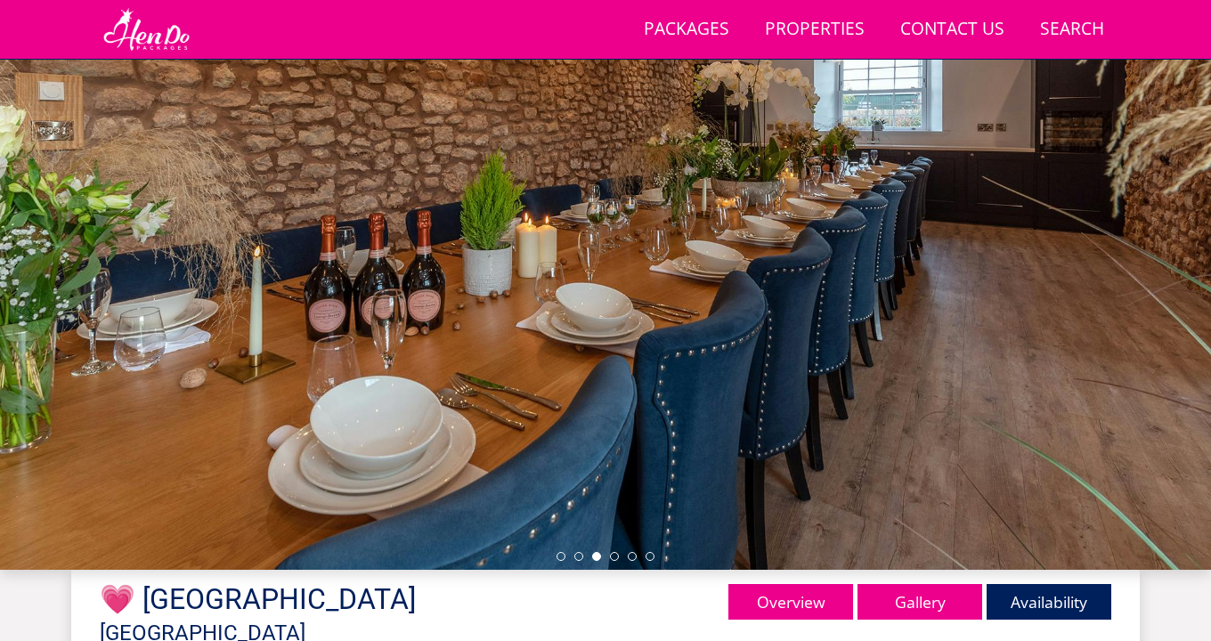
scroll to position [164, 0]
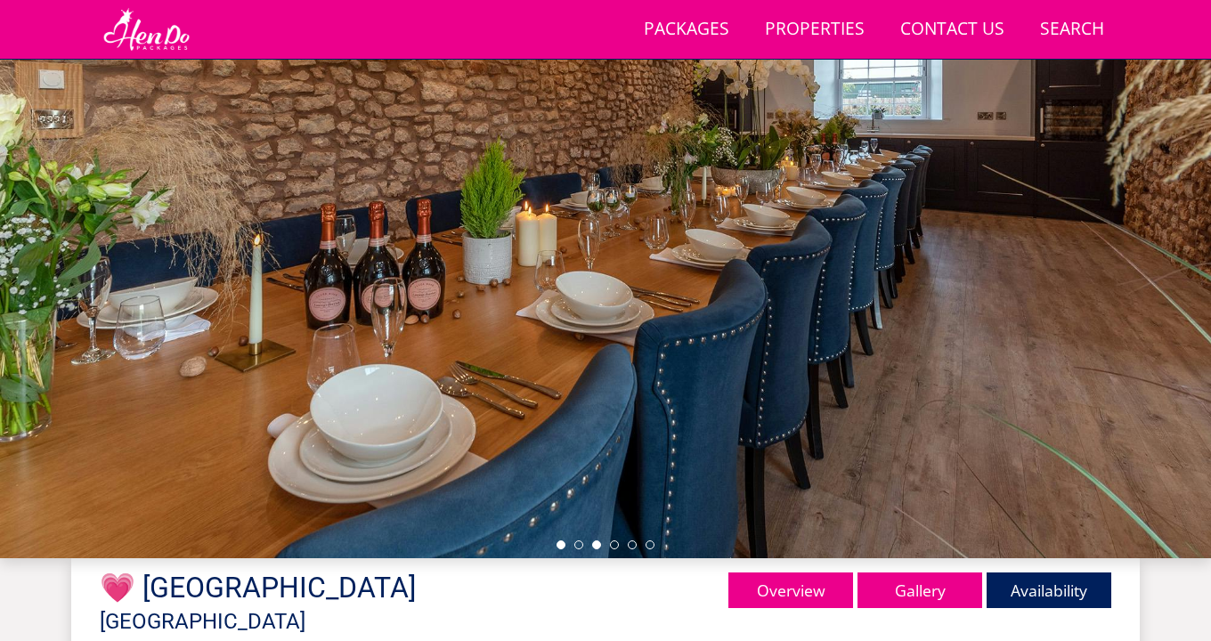
click at [562, 549] on li at bounding box center [561, 545] width 9 height 9
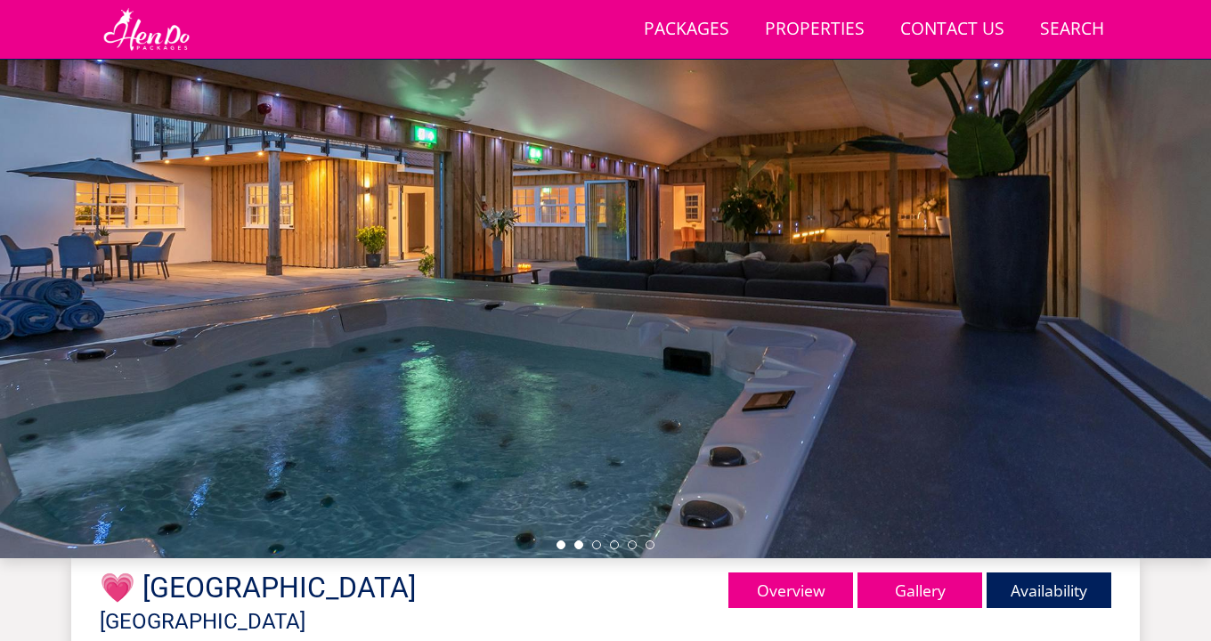
click at [577, 547] on li at bounding box center [578, 545] width 9 height 9
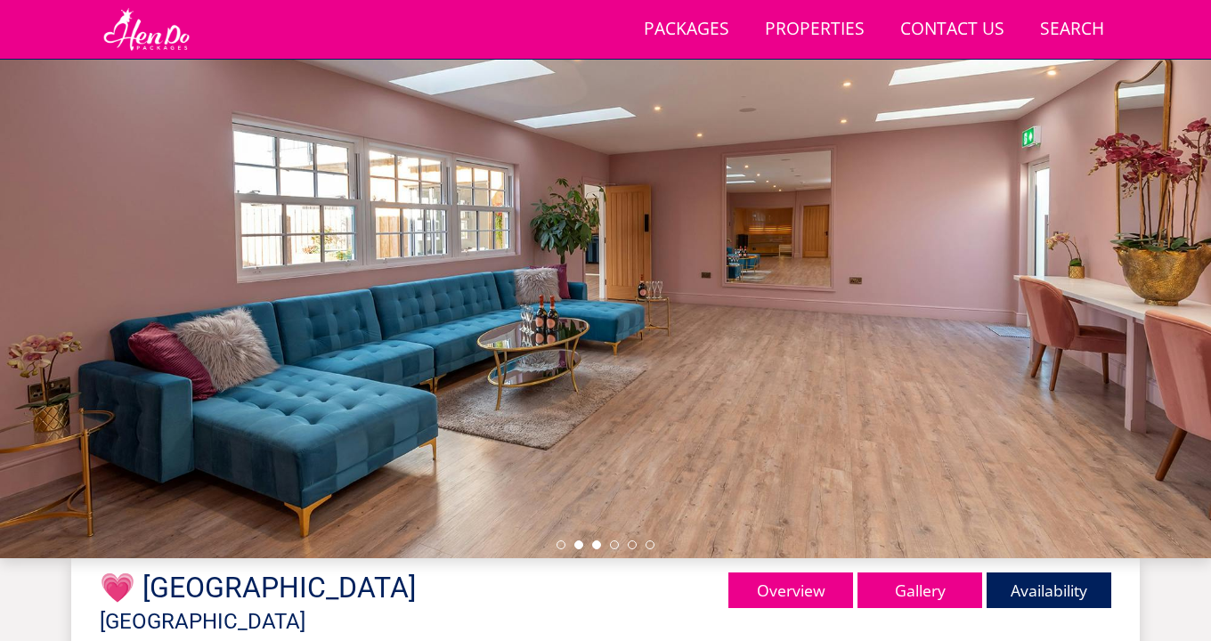
click at [594, 545] on li at bounding box center [596, 545] width 9 height 9
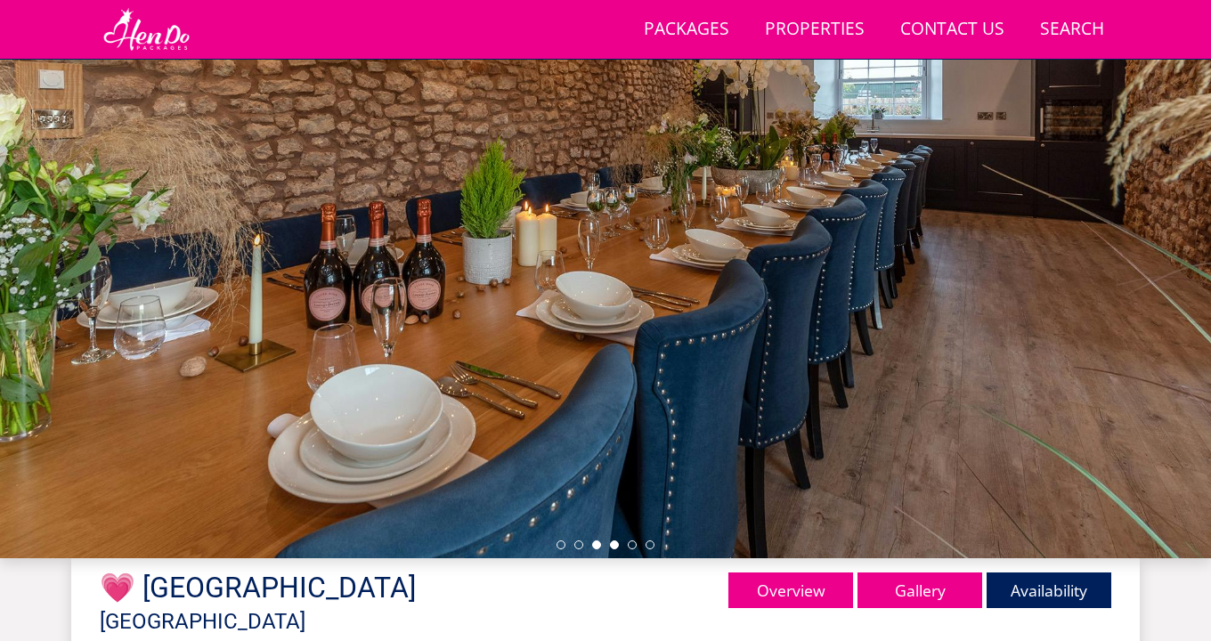
click at [611, 543] on li at bounding box center [614, 545] width 9 height 9
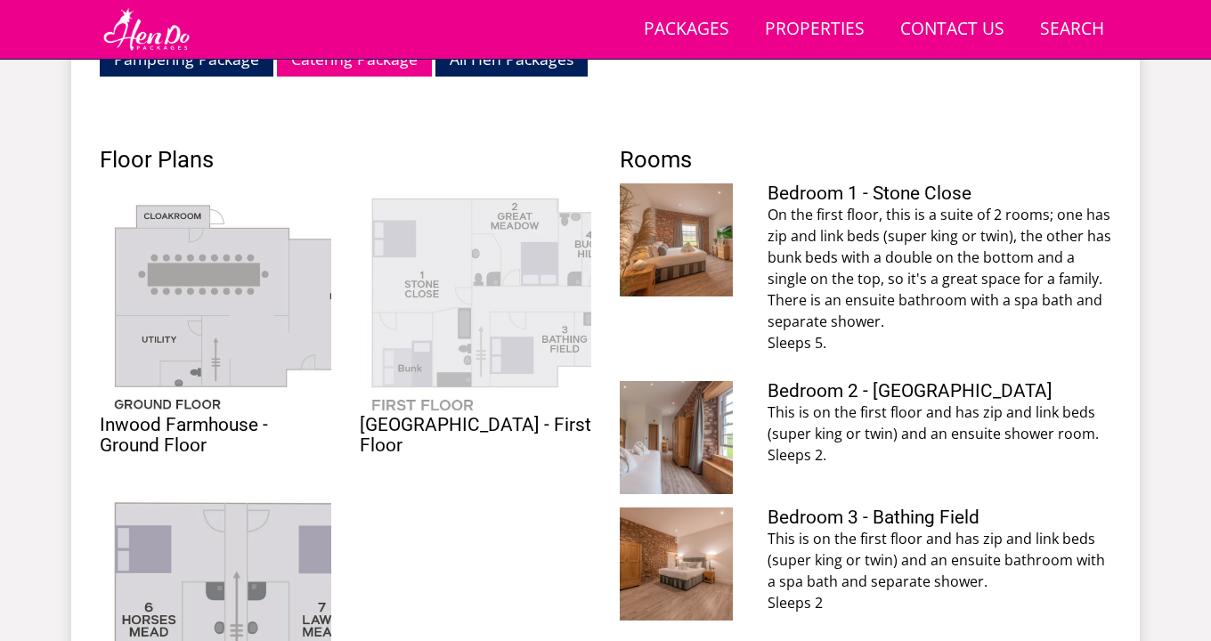
scroll to position [842, 0]
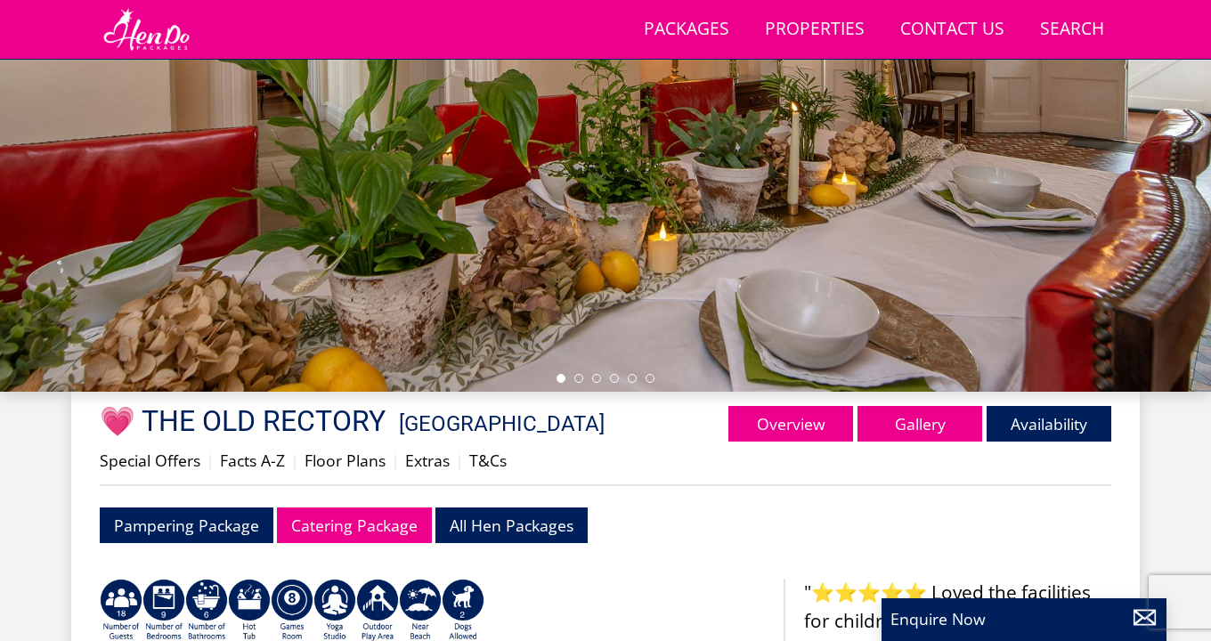
scroll to position [349, 0]
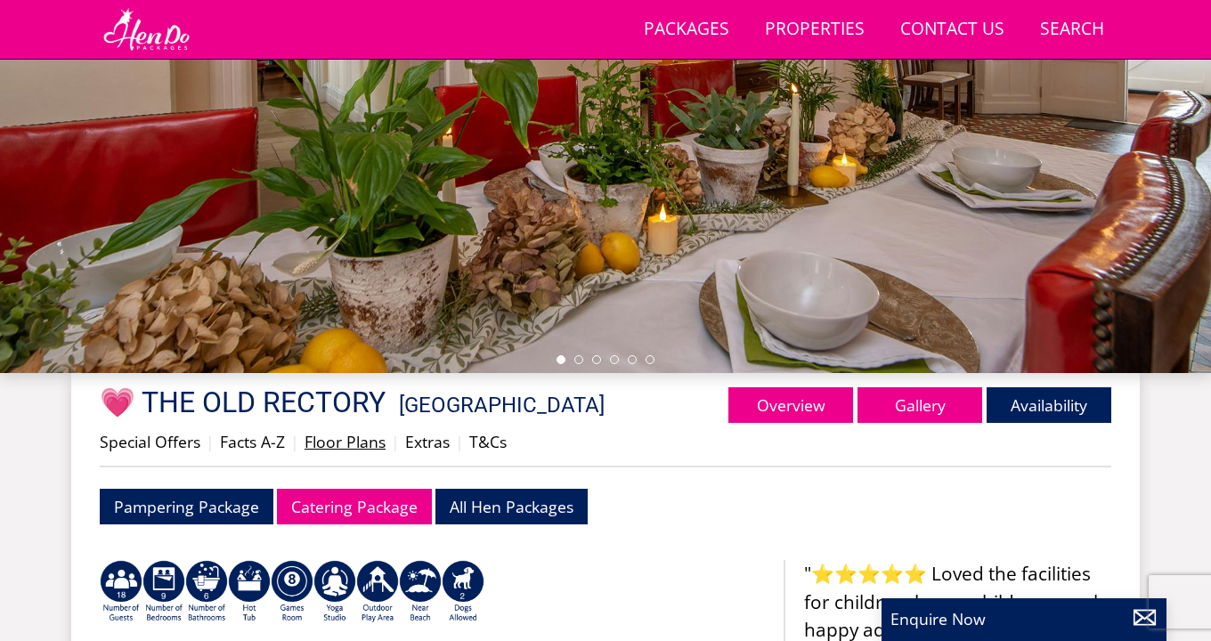
click at [329, 449] on link "Floor Plans" at bounding box center [345, 441] width 81 height 21
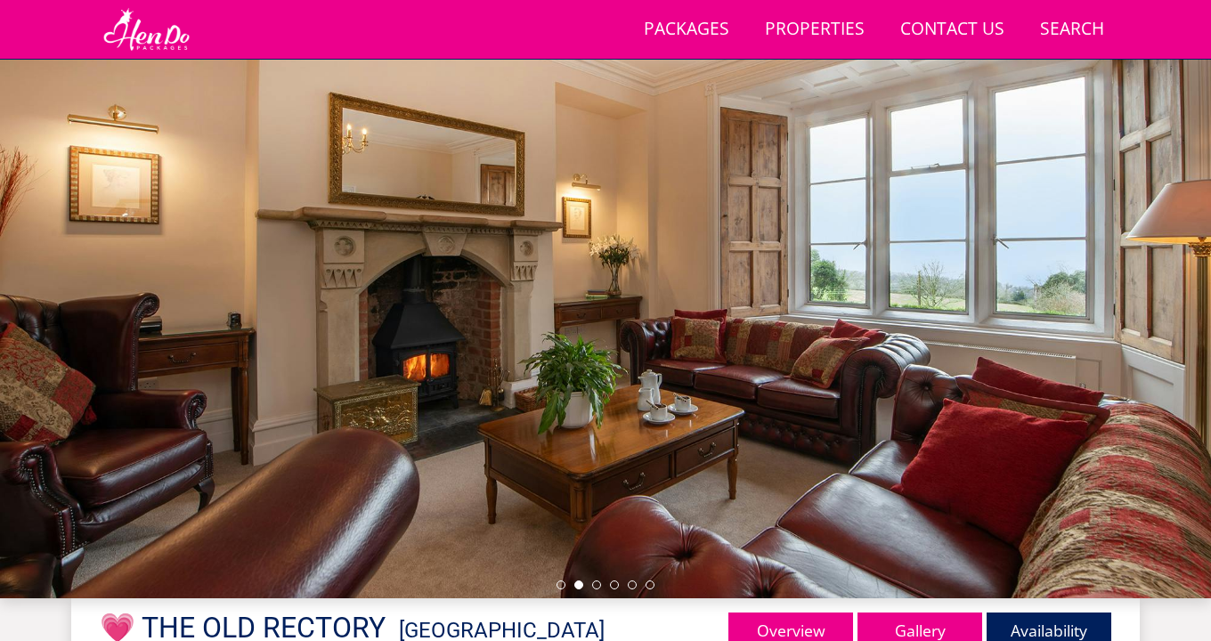
scroll to position [117, 0]
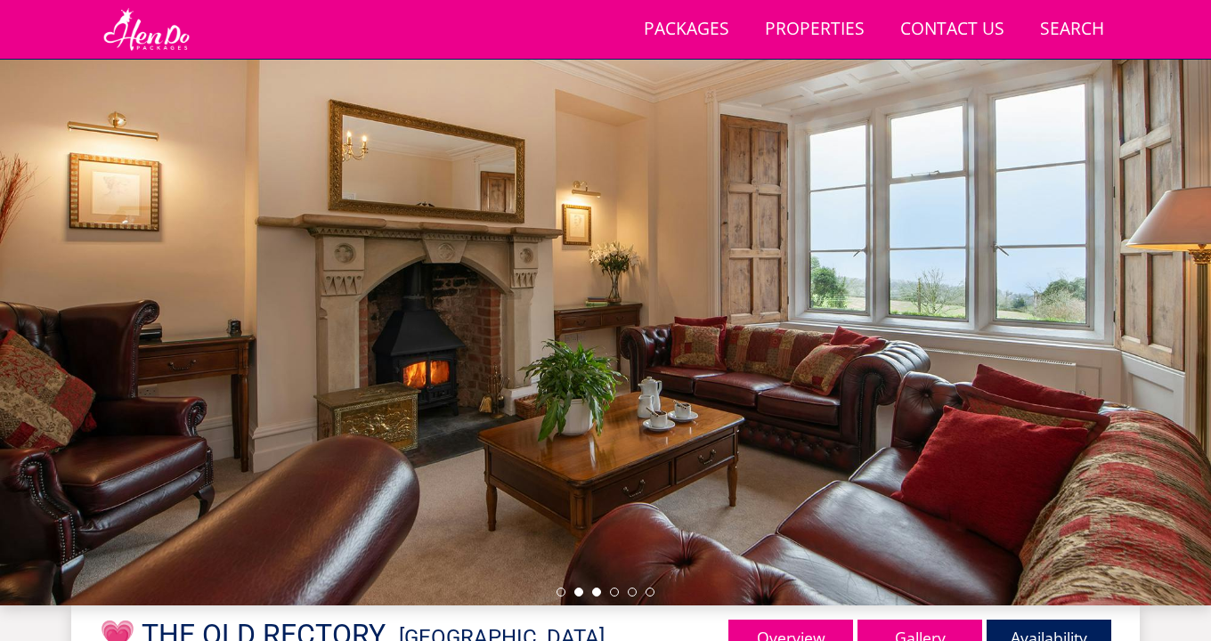
click at [597, 590] on li at bounding box center [596, 592] width 9 height 9
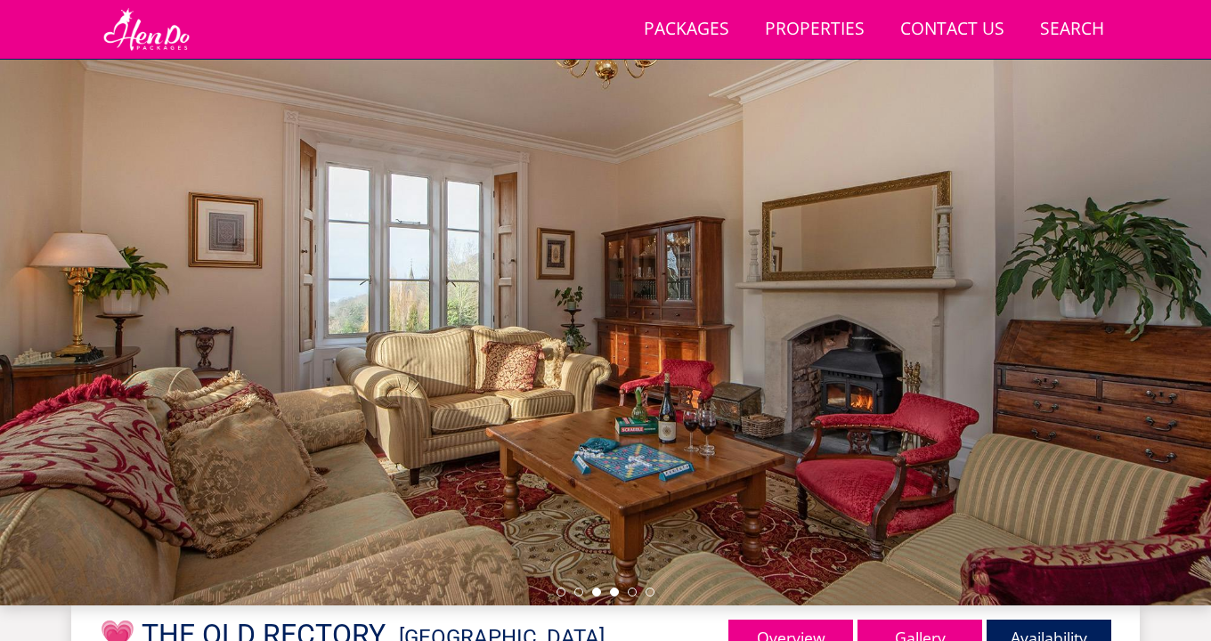
click at [612, 593] on li at bounding box center [614, 592] width 9 height 9
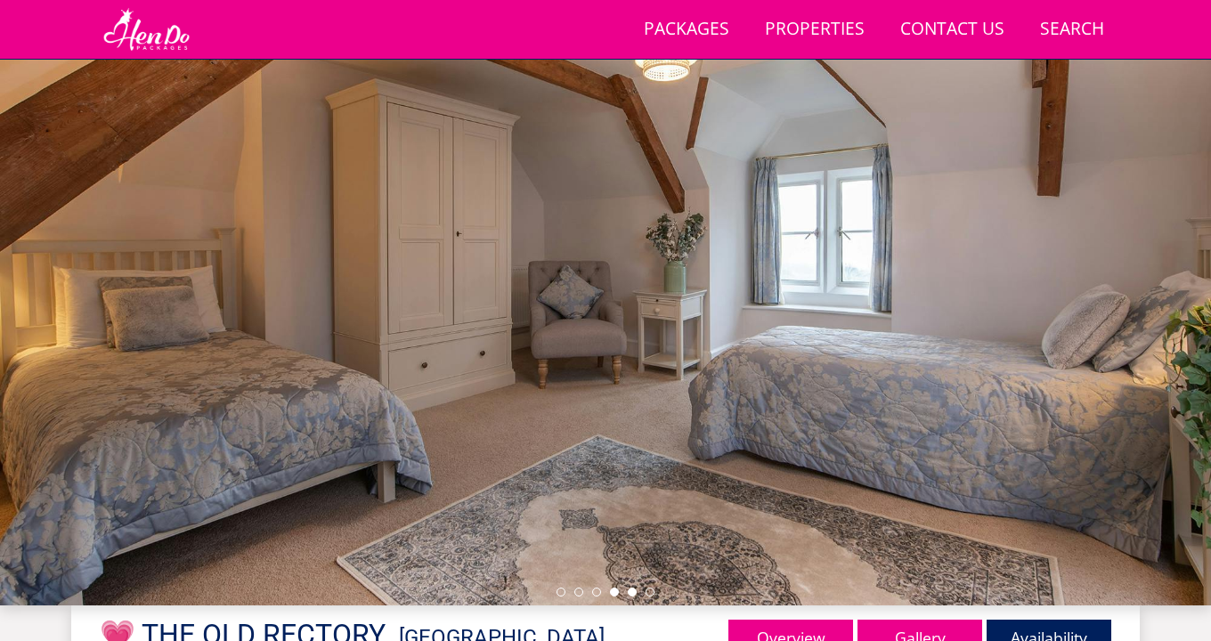
click at [631, 593] on li at bounding box center [632, 592] width 9 height 9
